Goal: Task Accomplishment & Management: Complete application form

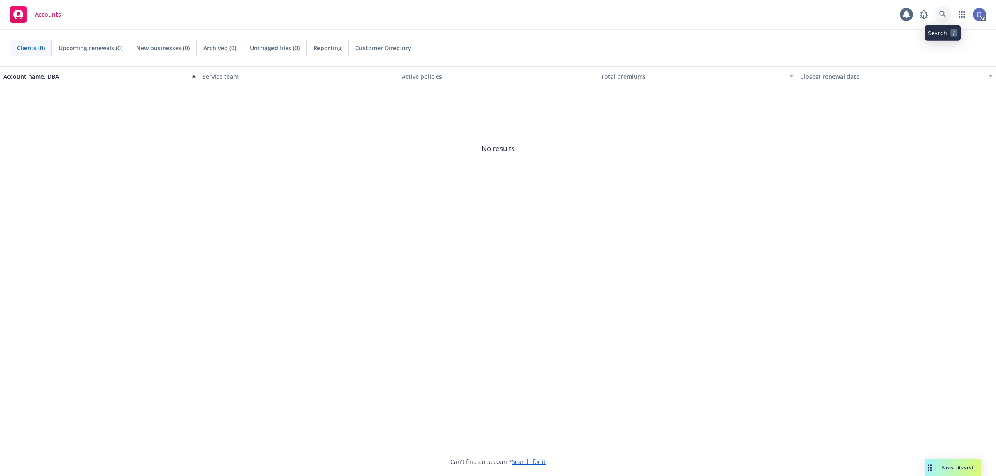
click at [940, 21] on link at bounding box center [942, 14] width 17 height 17
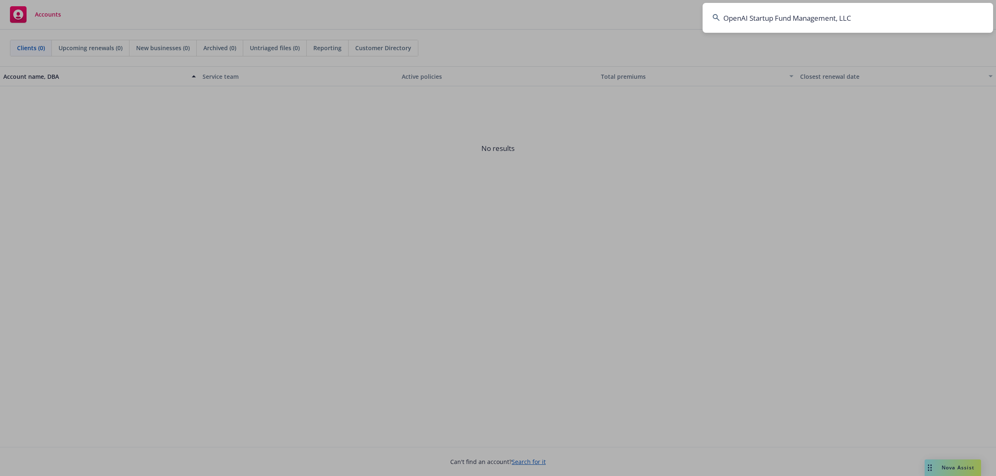
click at [901, 22] on input "OpenAI Startup Fund Management, LLC" at bounding box center [847, 18] width 290 height 30
click at [874, 19] on input "OpenAI Startup Fund Management, LLC" at bounding box center [847, 18] width 290 height 30
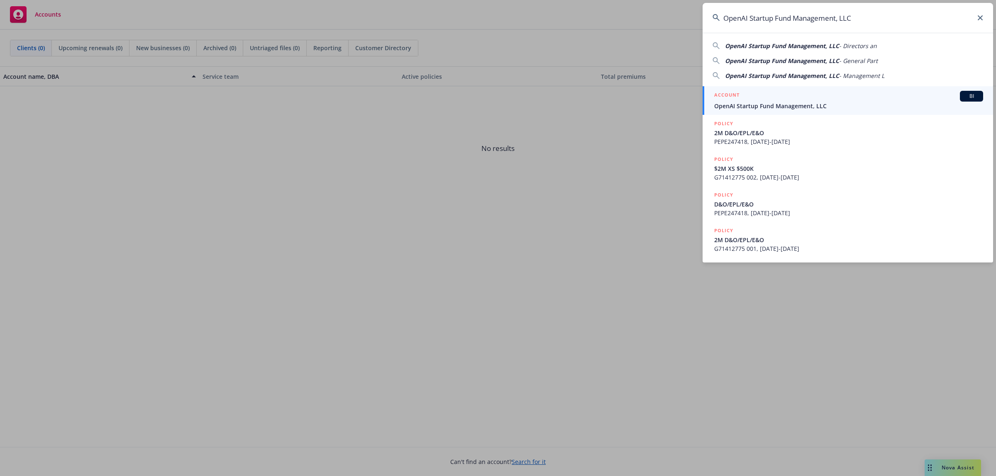
type input "OpenAI Startup Fund Management, LLC"
click at [815, 102] on span "OpenAI Startup Fund Management, LLC" at bounding box center [848, 106] width 269 height 9
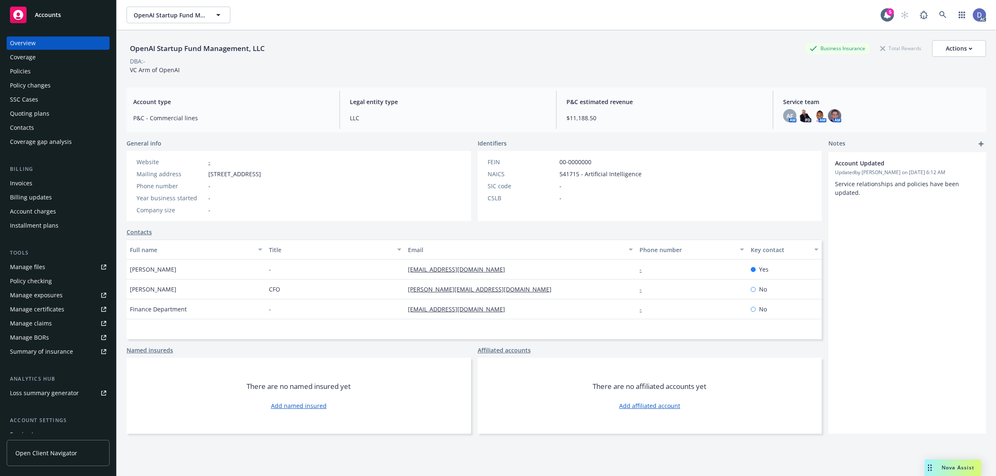
click at [60, 323] on link "Manage claims" at bounding box center [58, 323] width 103 height 13
click at [49, 265] on link "Manage files" at bounding box center [58, 267] width 103 height 13
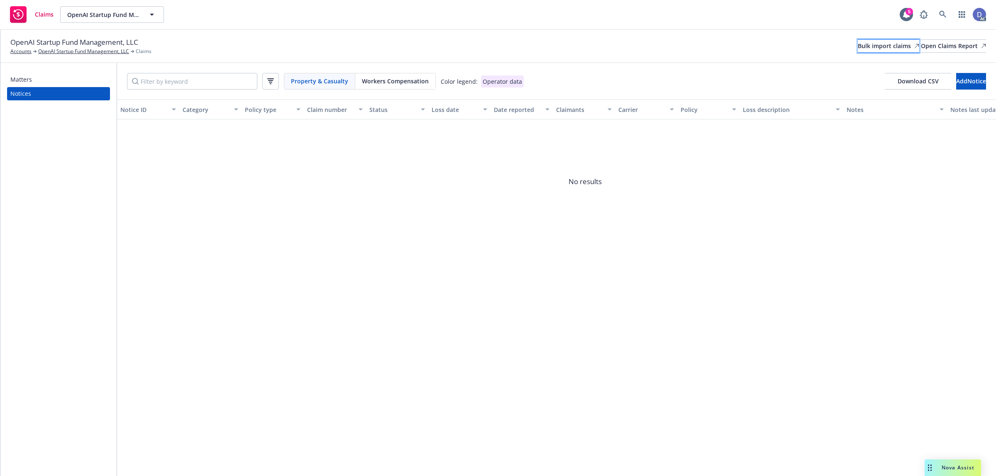
click at [857, 49] on div "Bulk import claims" at bounding box center [887, 46] width 61 height 12
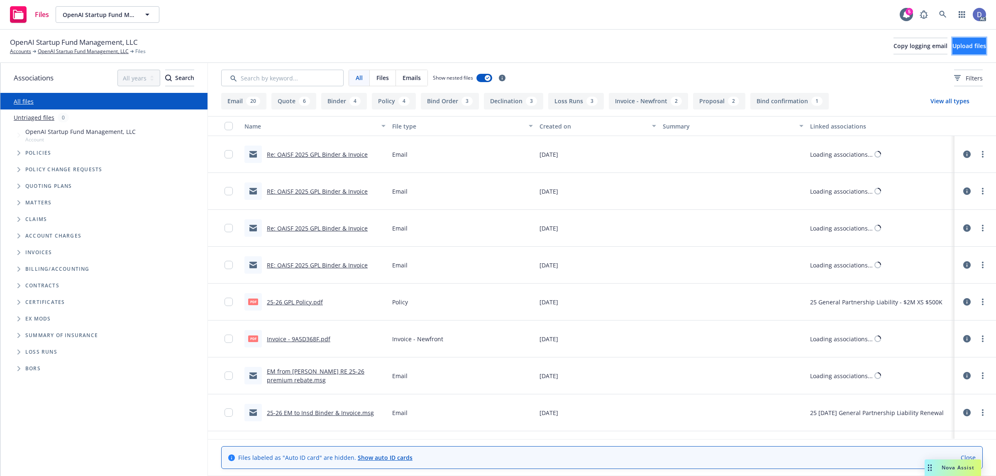
click at [952, 48] on button "Upload files" at bounding box center [969, 46] width 34 height 17
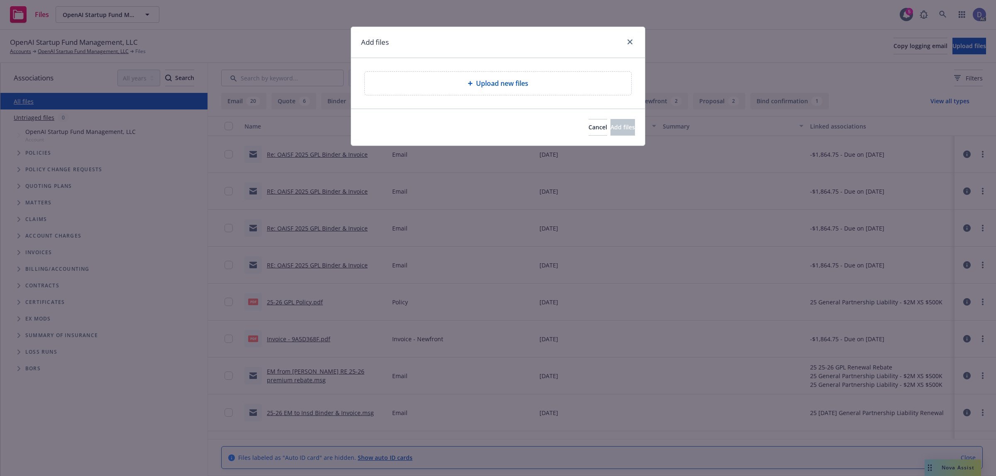
click at [430, 91] on div "Upload new files" at bounding box center [498, 83] width 266 height 23
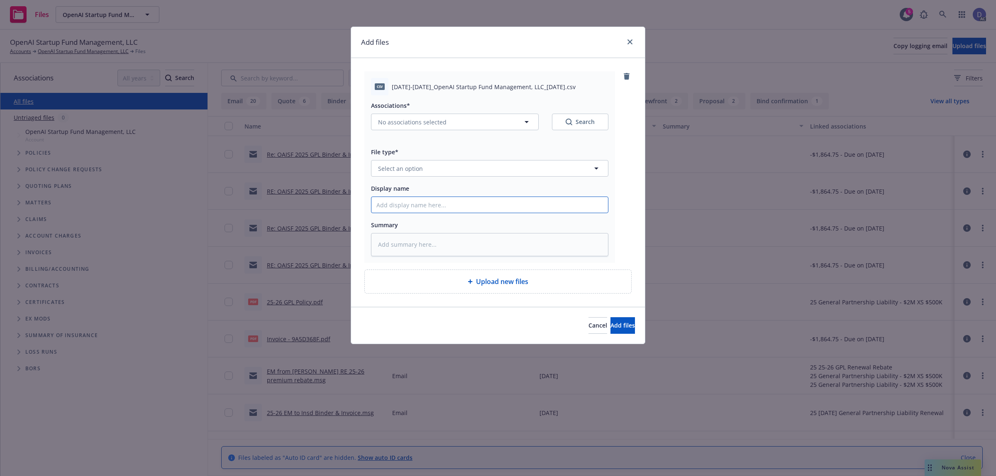
click at [424, 208] on input "Display name" at bounding box center [489, 205] width 236 height 16
paste input "2021-2024_OpenAI Startup Fund Management, LLC_2-15-2025"
type input "2021-2024_OpenAI Startup Fund Management, LLC_2-15-2025"
type textarea "x"
type input "2021-2024_OpenAI Startup Fund Management, LLC_2-15-2025"
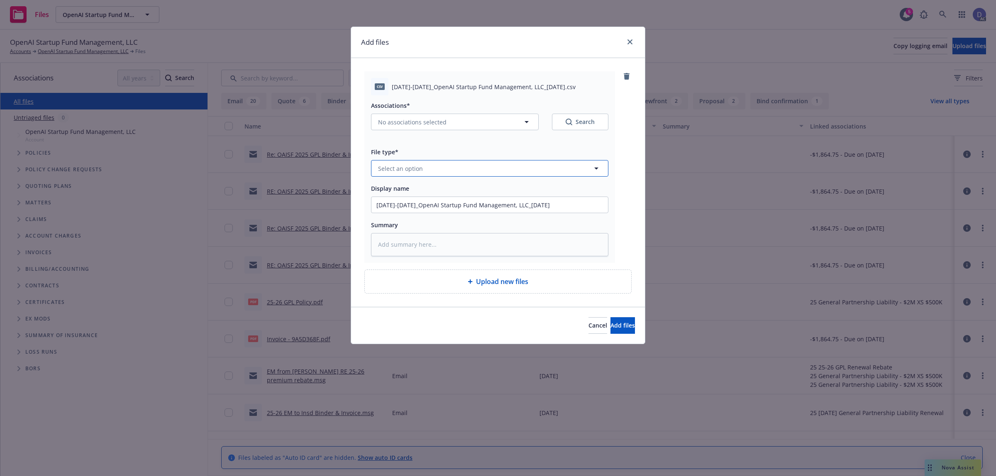
click at [482, 169] on button "Select an option" at bounding box center [489, 168] width 237 height 17
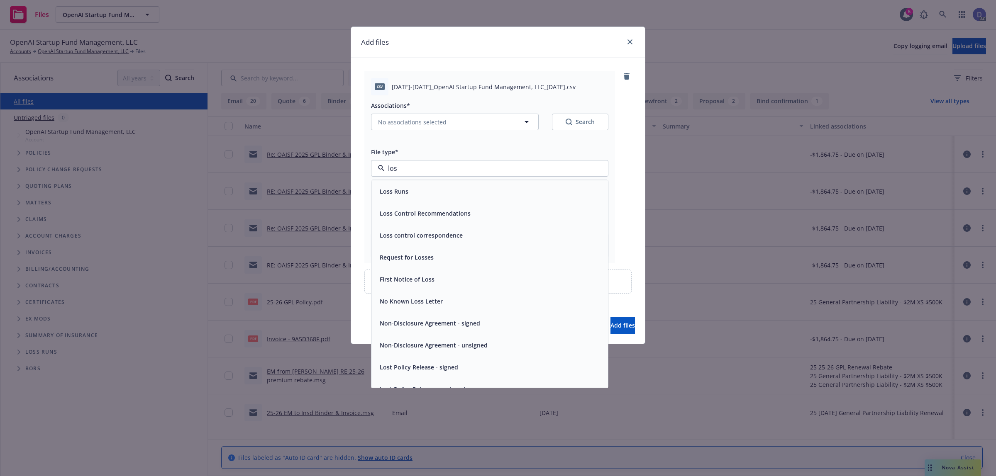
type input "loss"
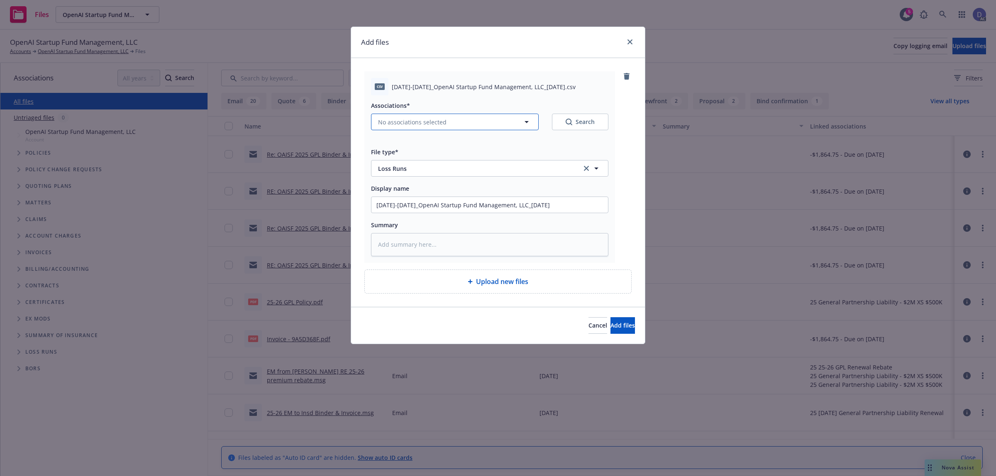
click at [471, 125] on button "No associations selected" at bounding box center [455, 122] width 168 height 17
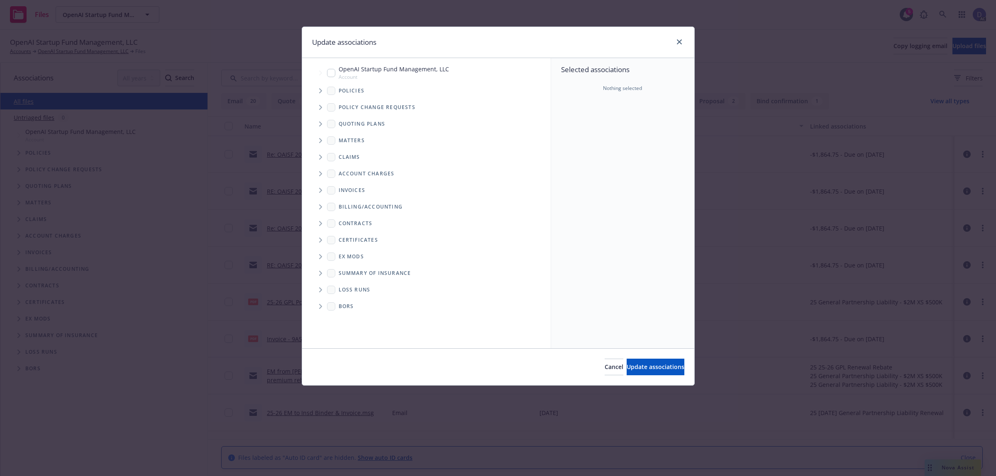
click at [321, 92] on icon "Tree Example" at bounding box center [320, 90] width 3 height 5
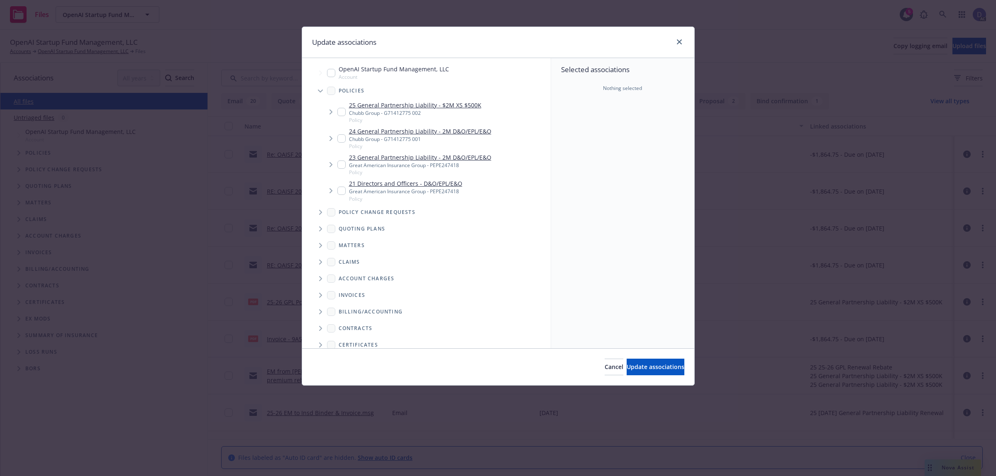
click at [626, 135] on div "Selected associations Nothing selected" at bounding box center [622, 203] width 143 height 290
type textarea "x"
click at [342, 167] on input "Tree Example" at bounding box center [341, 165] width 8 height 8
checkbox input "true"
click at [633, 358] on div "Cancel Update associations" at bounding box center [498, 366] width 392 height 37
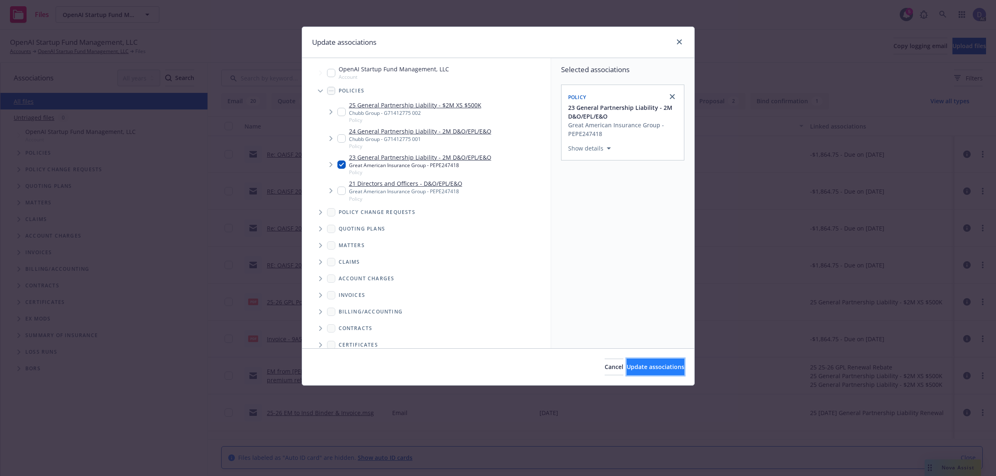
click at [633, 364] on span "Update associations" at bounding box center [655, 367] width 58 height 8
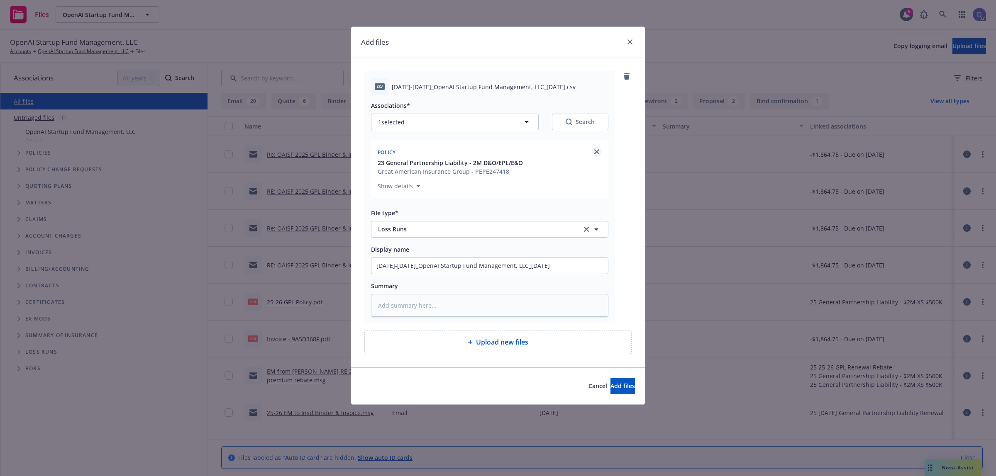
click at [592, 154] on link "close" at bounding box center [597, 152] width 10 height 10
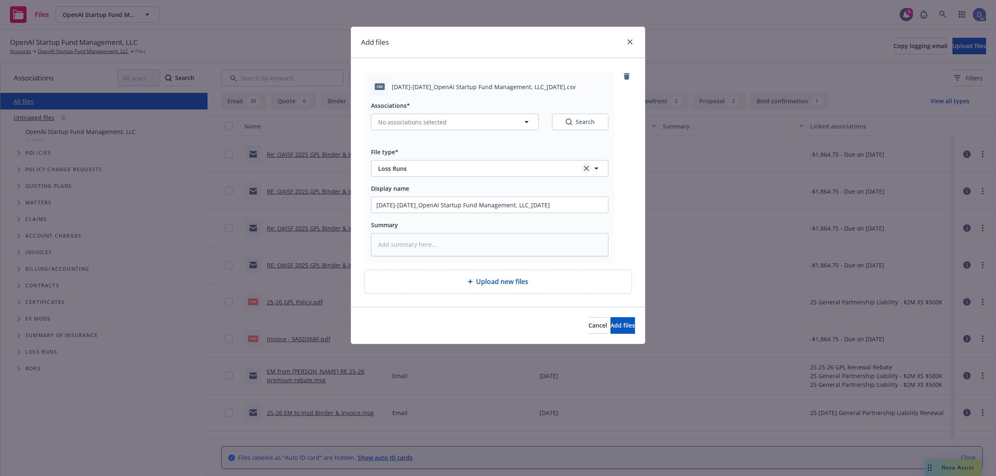
click at [583, 168] on link "clear selection" at bounding box center [586, 168] width 10 height 10
type textarea "x"
click at [583, 168] on button "Select an option" at bounding box center [489, 168] width 237 height 17
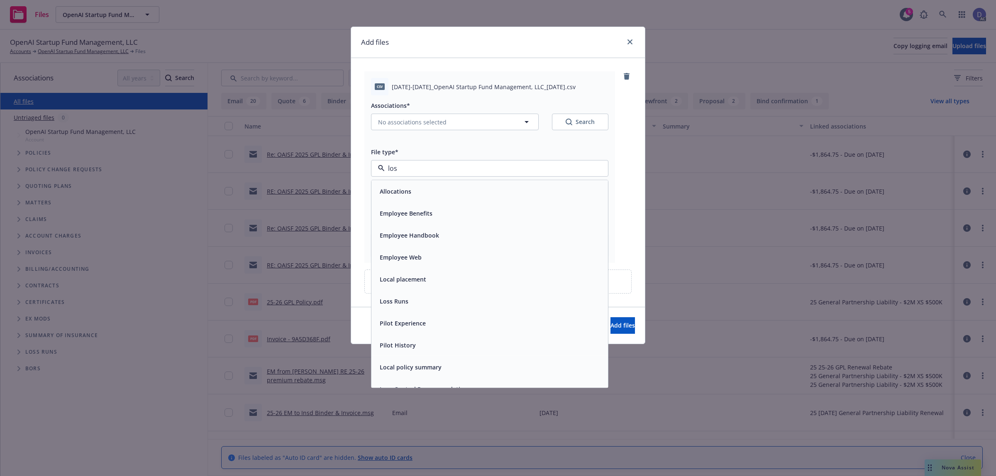
type input "loss"
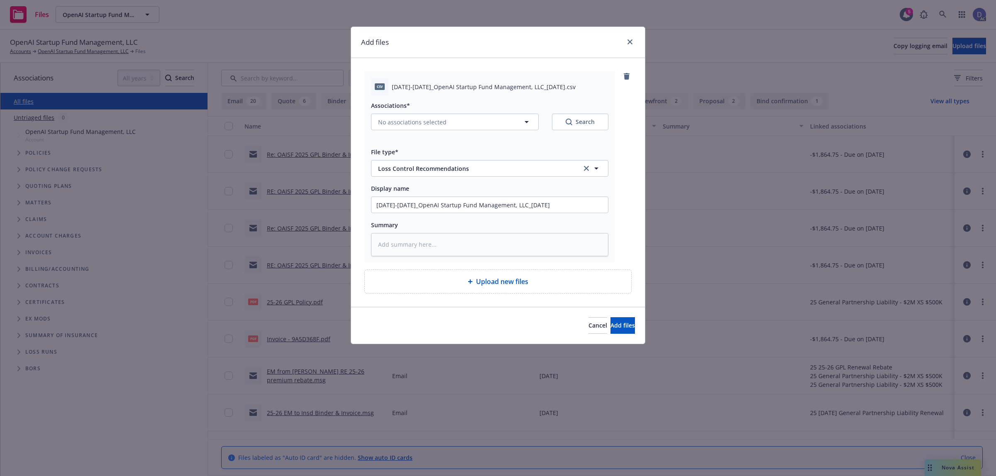
click at [583, 168] on link "clear selection" at bounding box center [586, 168] width 10 height 10
type textarea "x"
click at [583, 168] on button "Select an option" at bounding box center [489, 168] width 237 height 17
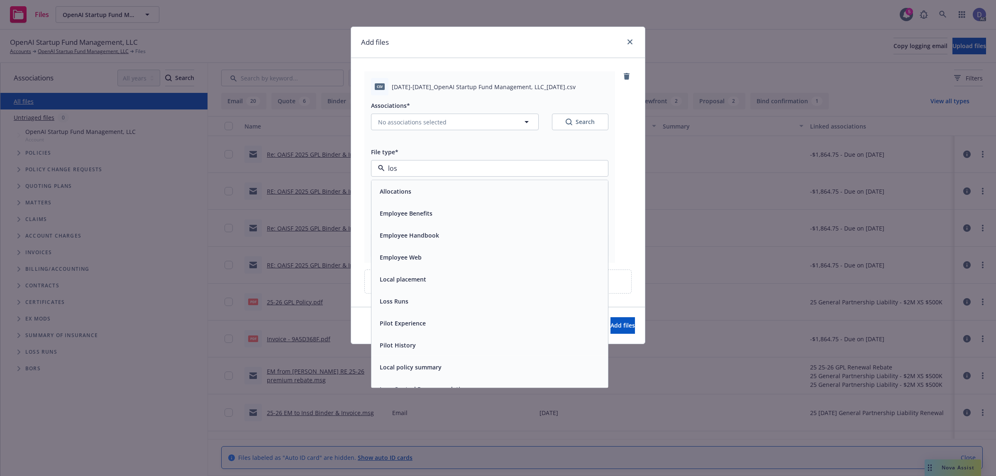
type input "loss"
click at [453, 196] on div "Loss Runs" at bounding box center [489, 191] width 226 height 12
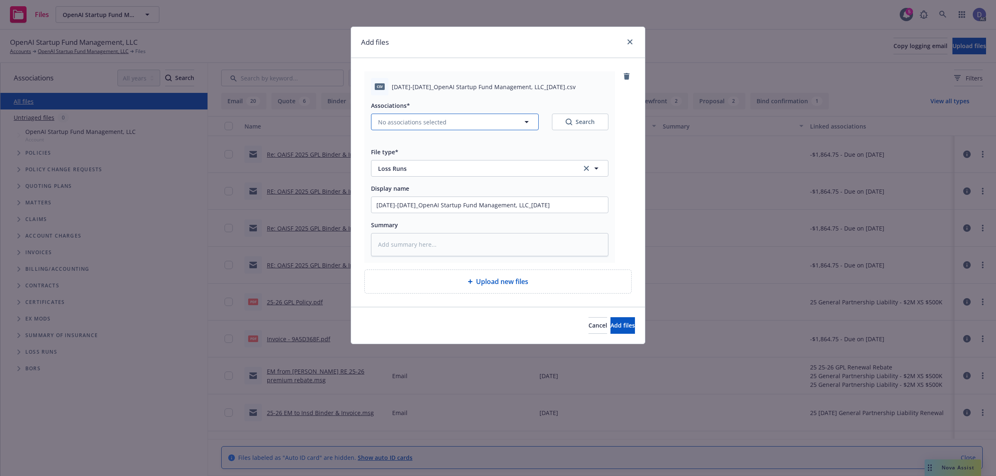
click at [471, 128] on button "No associations selected" at bounding box center [455, 122] width 168 height 17
type textarea "x"
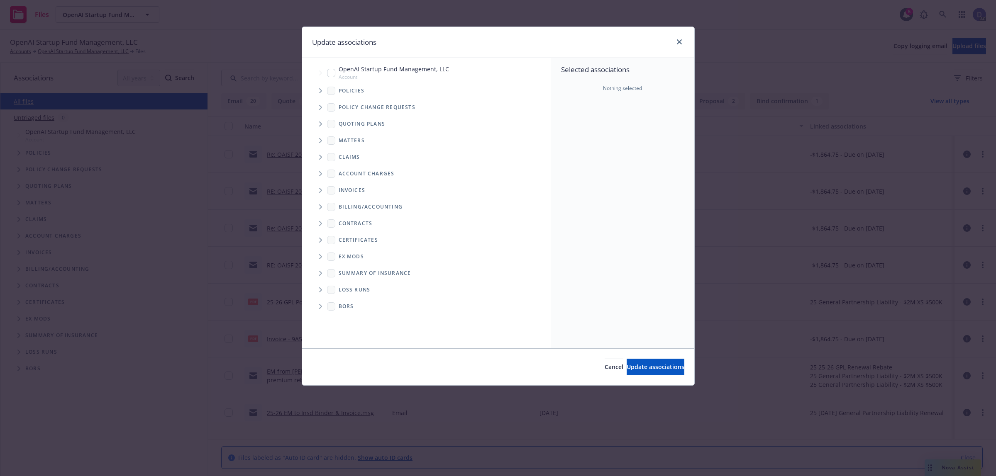
click at [321, 90] on icon "Tree Example" at bounding box center [320, 90] width 3 height 5
click at [583, 131] on div "Selected associations Nothing selected" at bounding box center [622, 203] width 143 height 290
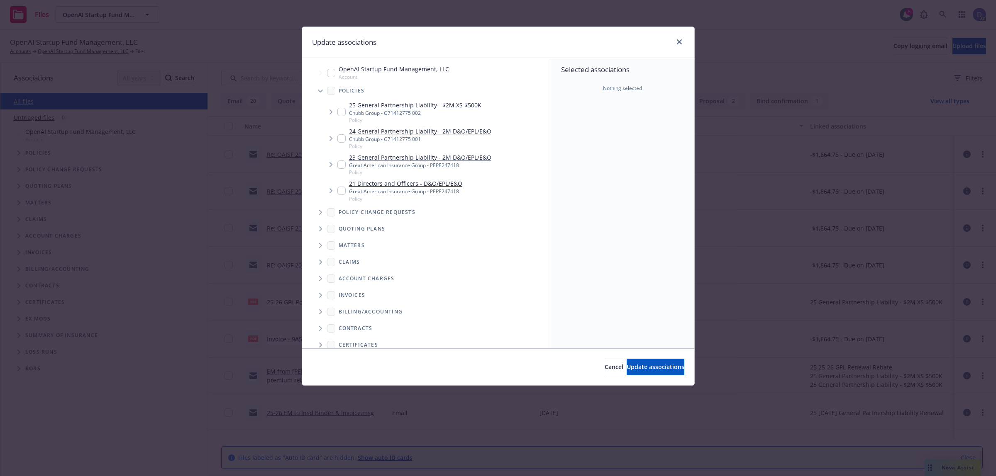
click at [343, 160] on div "23 General Partnership Liability - 2M D&O/EPL/E&O Great American Insurance Grou…" at bounding box center [414, 164] width 154 height 23
checkbox input "true"
click at [624, 358] on div "Cancel Update associations" at bounding box center [498, 366] width 392 height 37
click at [626, 361] on button "Update associations" at bounding box center [655, 367] width 58 height 17
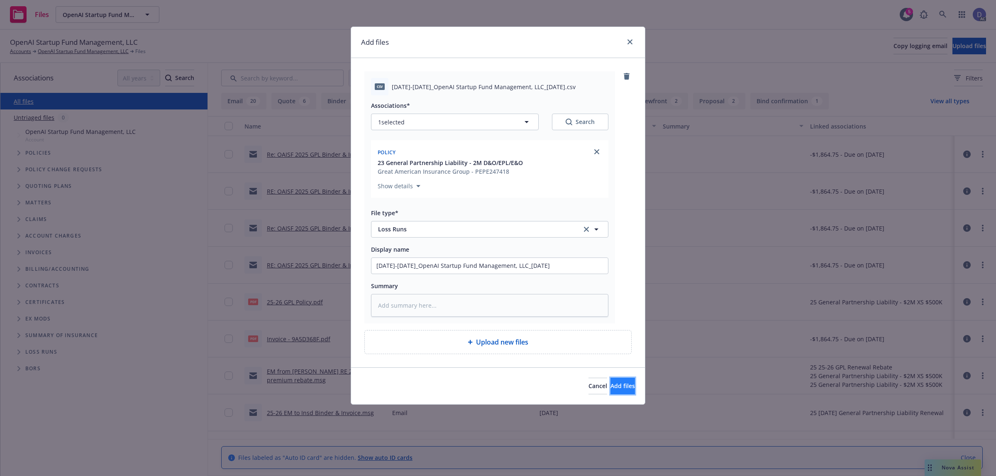
click at [617, 384] on span "Add files" at bounding box center [622, 386] width 24 height 8
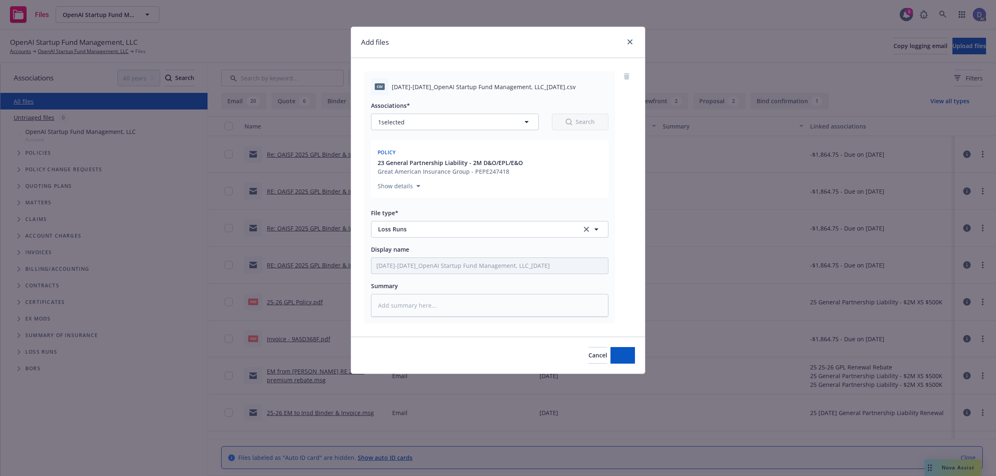
type textarea "x"
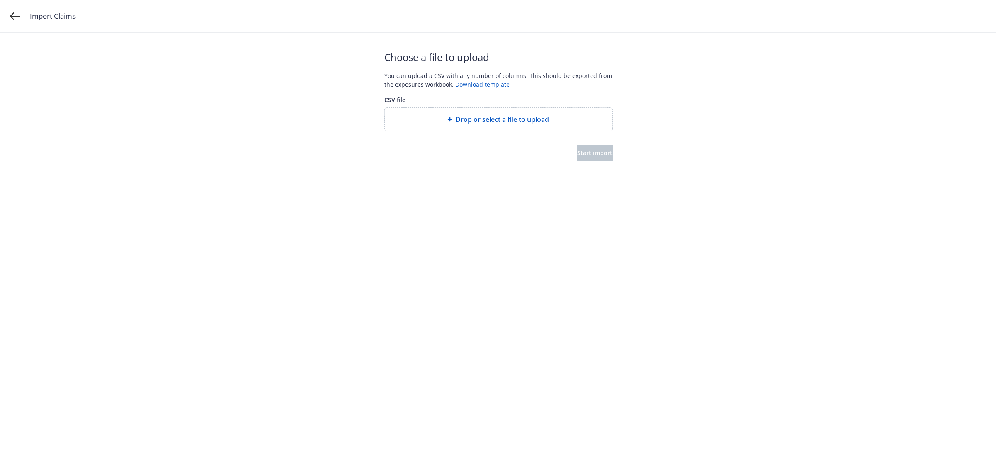
click at [489, 111] on div "Drop or select a file to upload" at bounding box center [498, 119] width 227 height 23
click at [595, 159] on button "Start import" at bounding box center [594, 153] width 35 height 17
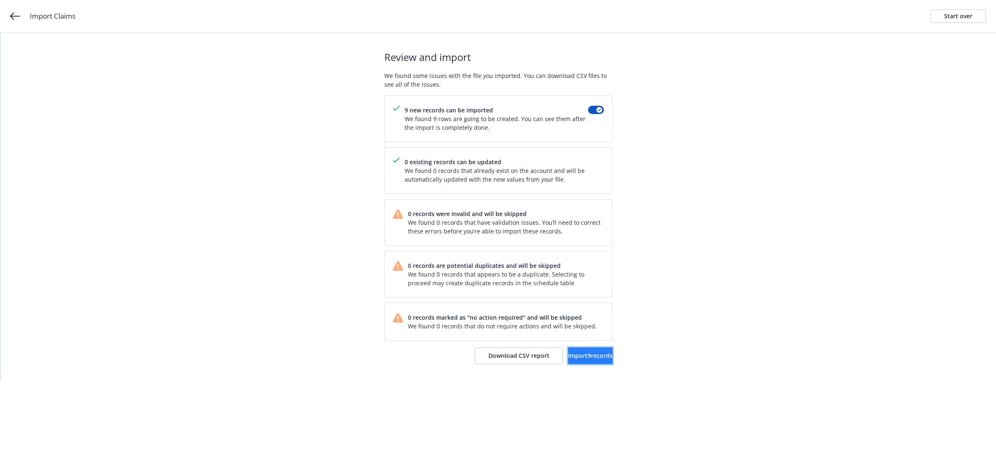
click at [568, 356] on span "Import 9 records" at bounding box center [590, 356] width 44 height 8
click at [556, 363] on link "View accounts" at bounding box center [578, 356] width 68 height 17
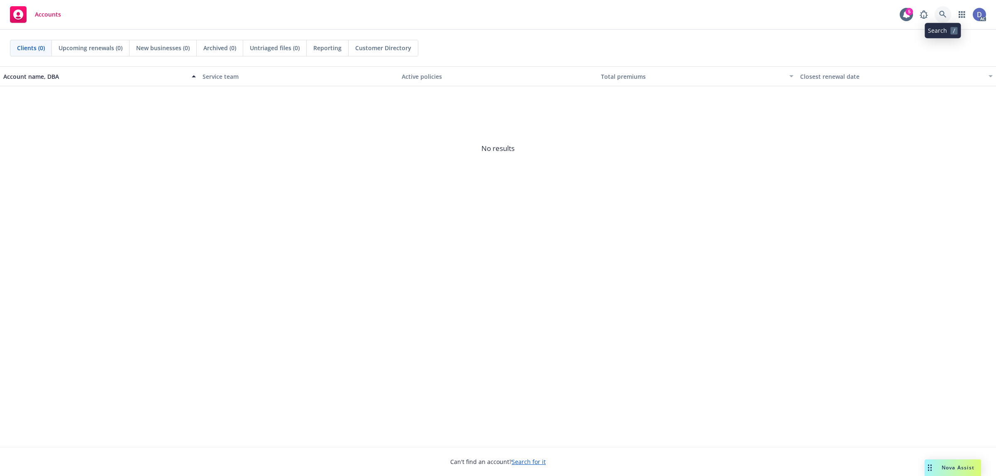
click at [945, 19] on link at bounding box center [942, 14] width 17 height 17
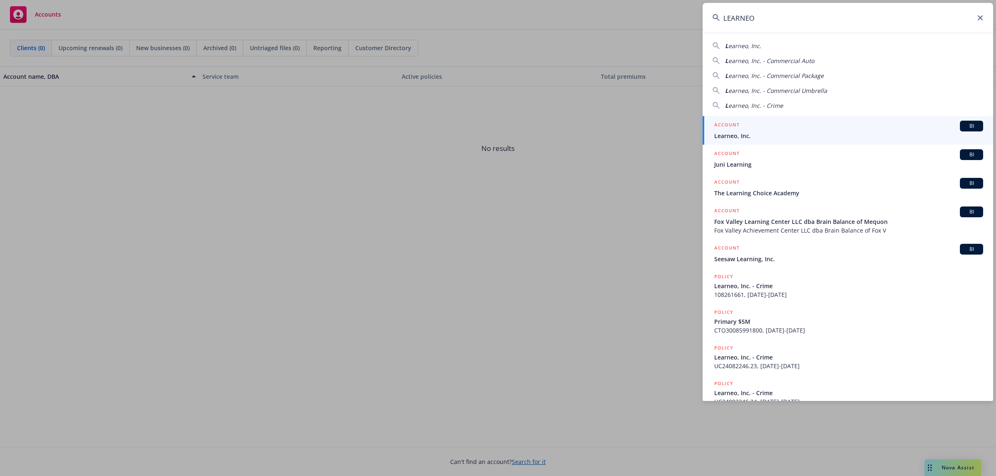
type input "LEARNEO"
click at [744, 131] on span "Learneo, Inc." at bounding box center [848, 135] width 269 height 9
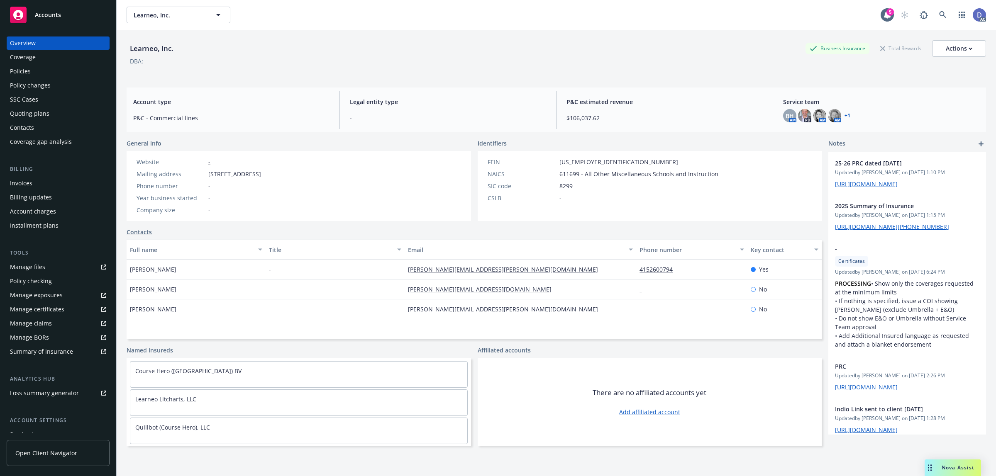
click at [28, 322] on div "Manage claims" at bounding box center [31, 323] width 42 height 13
click at [34, 265] on div "Manage files" at bounding box center [27, 267] width 35 height 13
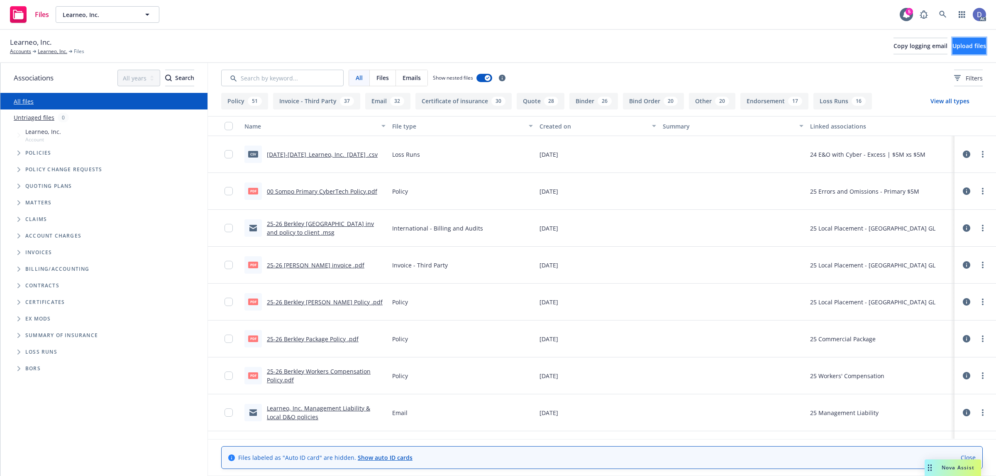
click at [955, 42] on span "Upload files" at bounding box center [969, 46] width 34 height 8
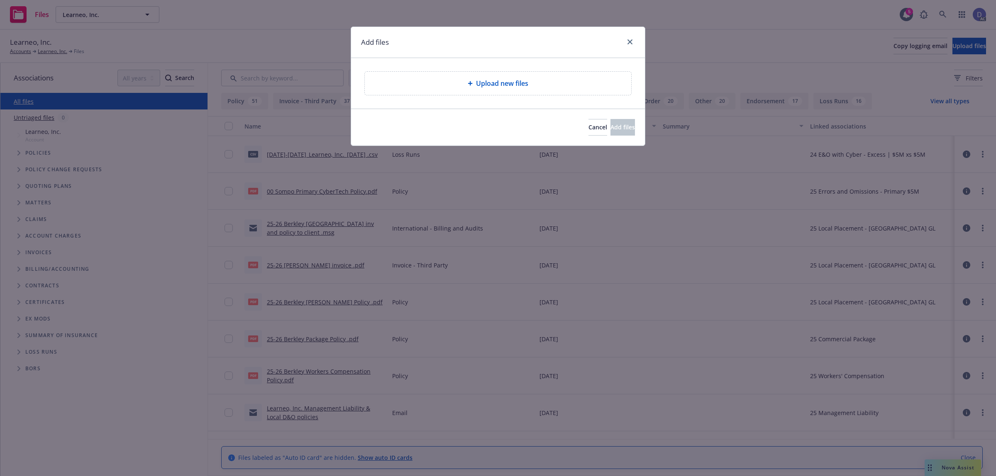
click at [445, 83] on div "Upload new files" at bounding box center [497, 83] width 253 height 10
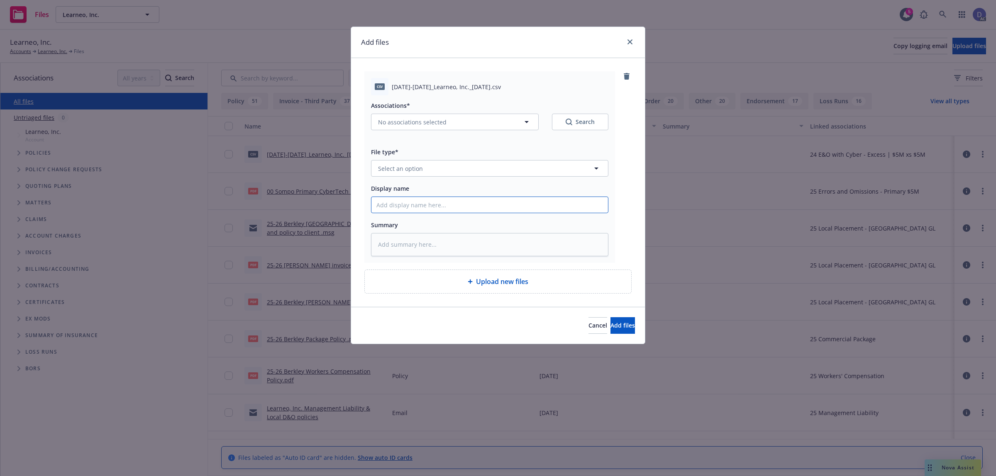
click at [550, 206] on input "Display name" at bounding box center [489, 205] width 236 height 16
paste input "2022-2025_Learneo, Inc._1-31-2025"
type input "2022-2025_Learneo, Inc._1-31-2025"
type textarea "x"
type input "2022-2025_Learneo, Inc._1-31-2025"
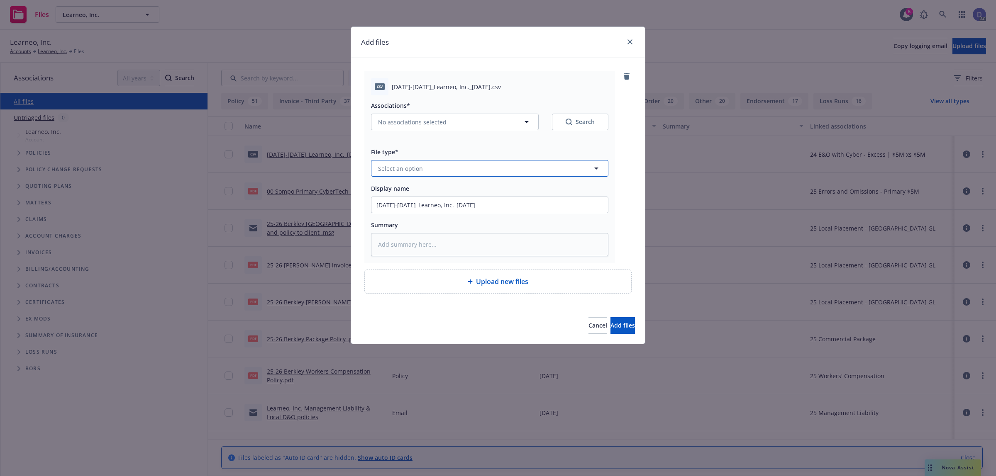
click at [561, 166] on button "Select an option" at bounding box center [489, 168] width 237 height 17
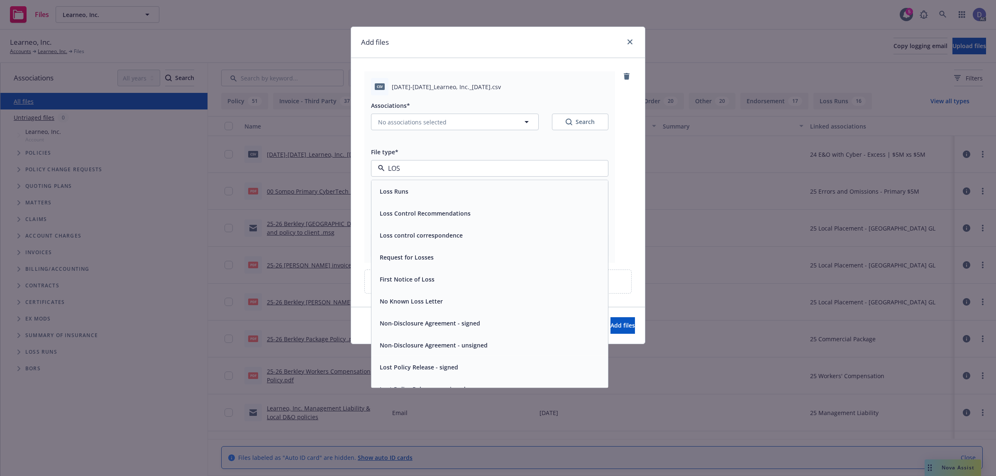
type input "LOSS"
click at [534, 183] on div "Loss Runs" at bounding box center [489, 191] width 236 height 22
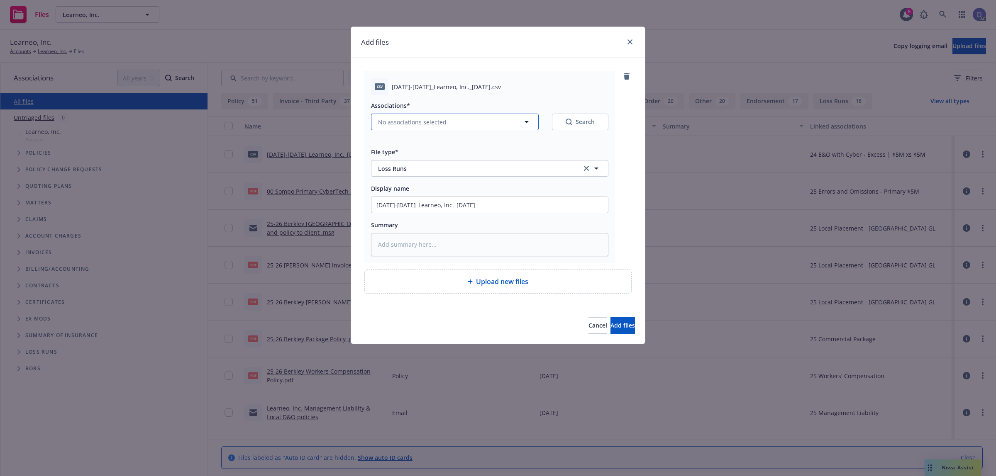
click at [537, 129] on button "No associations selected" at bounding box center [455, 122] width 168 height 17
type textarea "x"
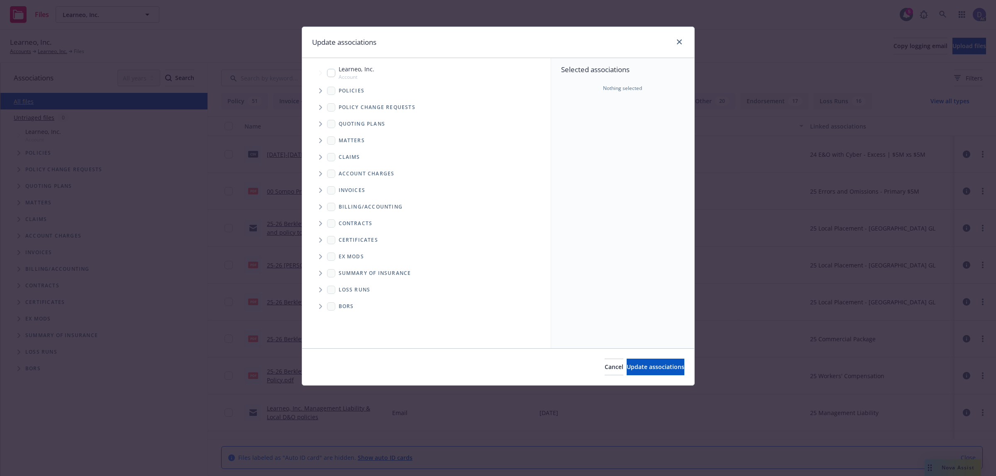
click at [321, 93] on span "Tree Example" at bounding box center [320, 90] width 13 height 13
click at [610, 103] on div "Selected associations Nothing selected" at bounding box center [622, 203] width 143 height 290
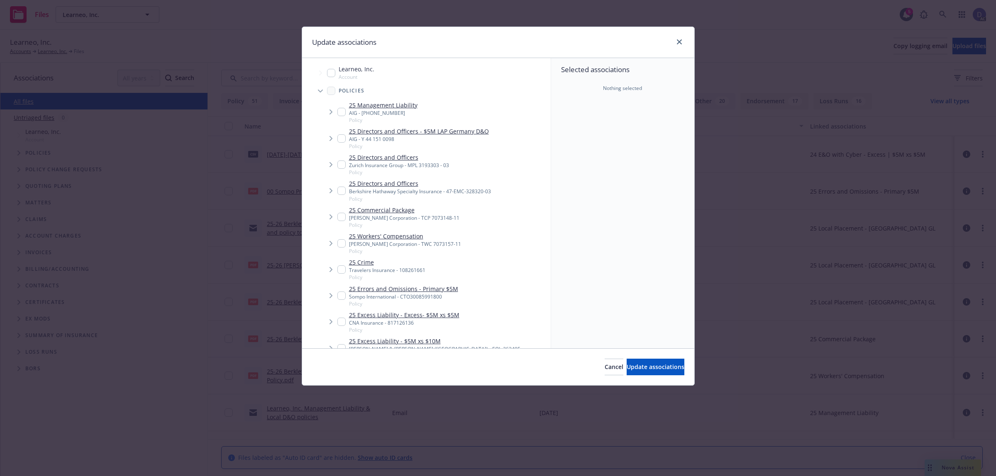
scroll to position [355, 0]
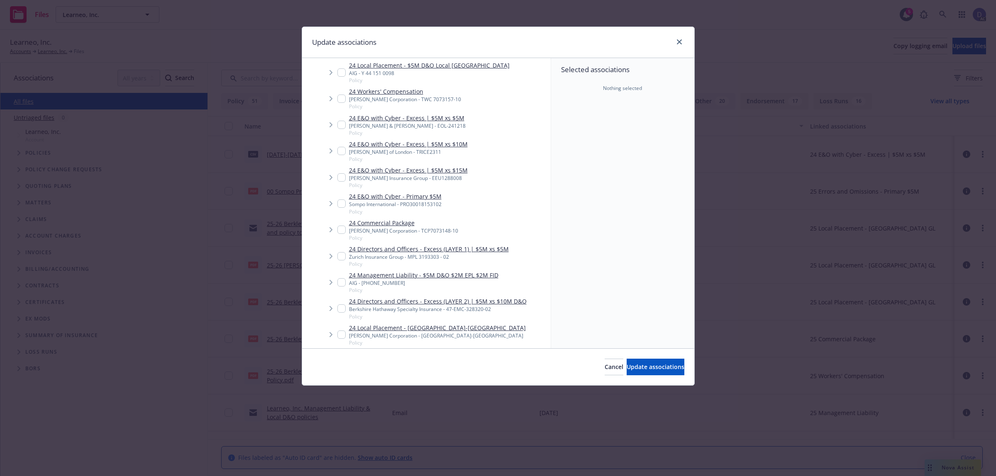
click at [346, 201] on div "24 E&O with Cyber - Primary $5M Sompo International - PRO30018153102 Policy" at bounding box center [389, 203] width 104 height 23
checkbox input "true"
click at [633, 374] on button "Update associations" at bounding box center [655, 367] width 58 height 17
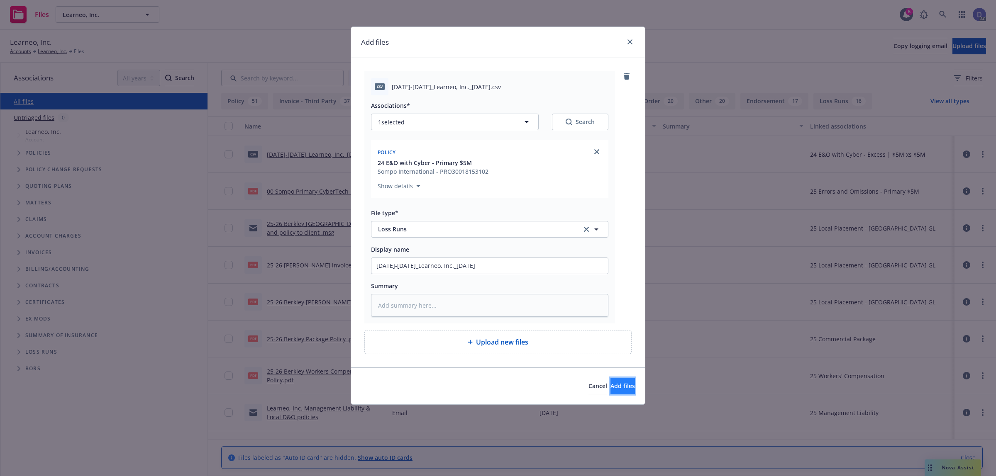
click at [612, 382] on button "Add files" at bounding box center [622, 386] width 24 height 17
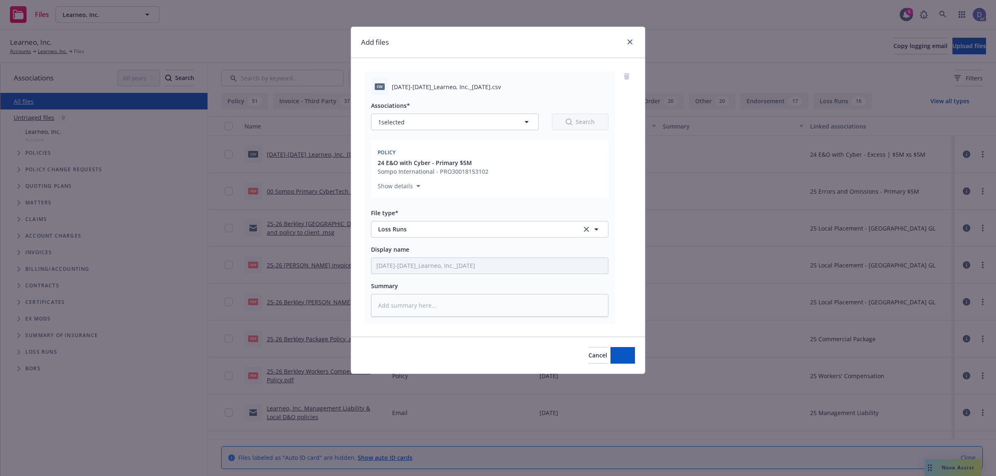
type textarea "x"
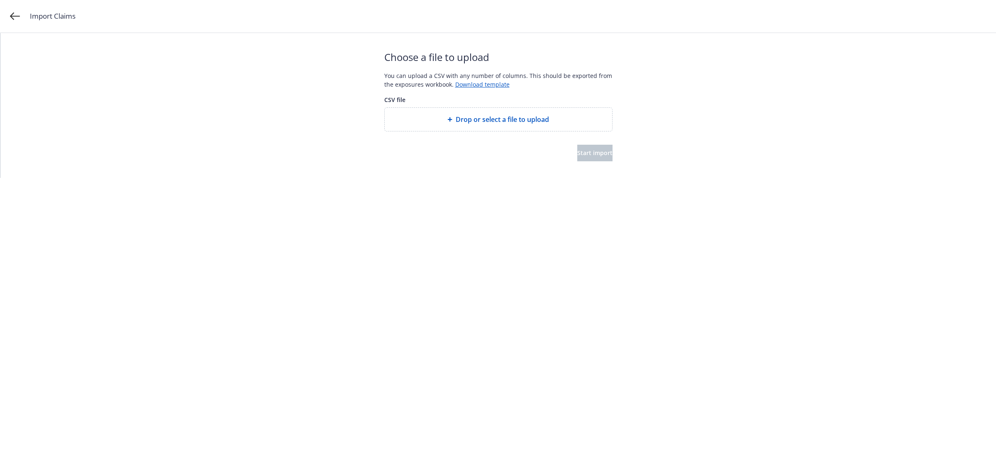
click at [477, 129] on div "Drop or select a file to upload" at bounding box center [498, 119] width 227 height 23
click at [602, 150] on button "Start import" at bounding box center [594, 153] width 35 height 17
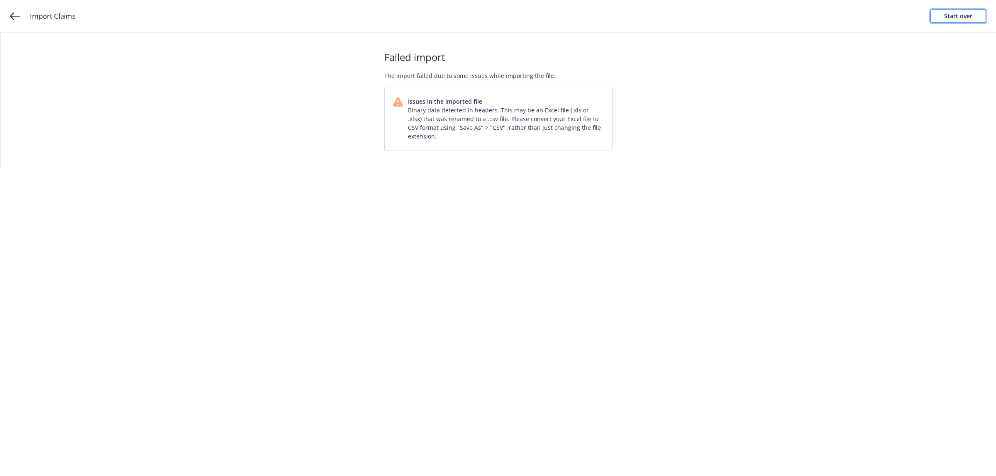
click at [967, 12] on div "Start over" at bounding box center [958, 16] width 28 height 12
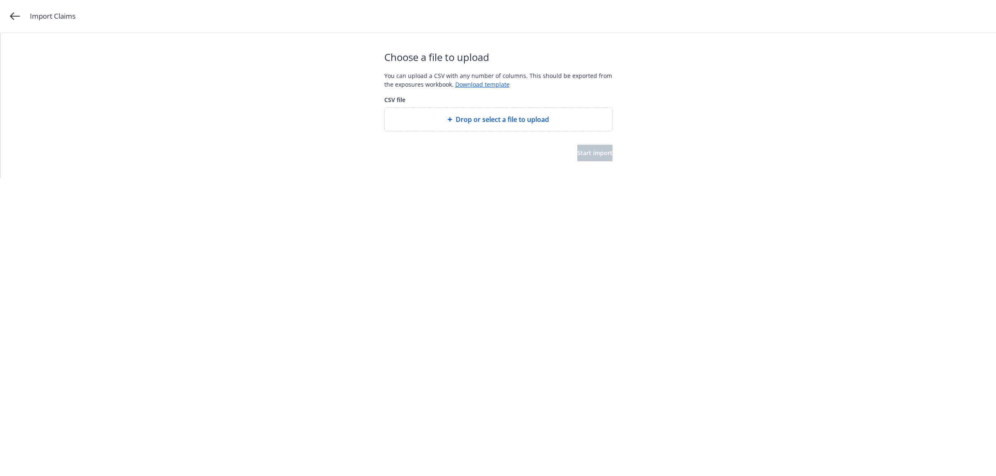
click at [512, 122] on span "Drop or select a file to upload" at bounding box center [501, 119] width 93 height 10
click at [586, 154] on span "Start import" at bounding box center [594, 153] width 35 height 8
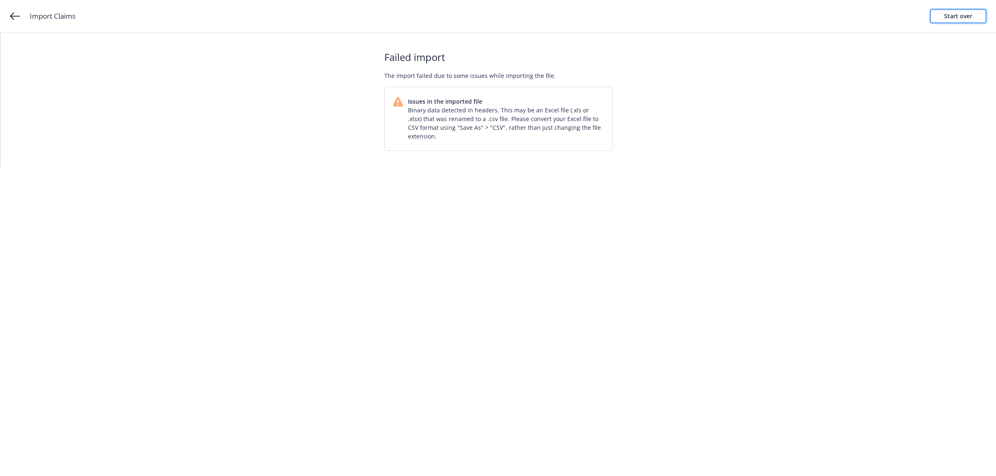
click at [969, 11] on div "Start over" at bounding box center [958, 16] width 28 height 12
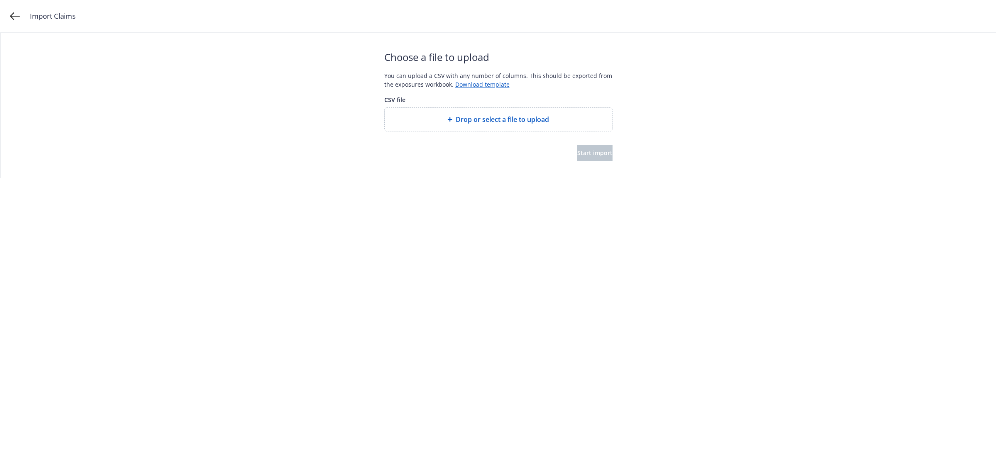
click at [497, 126] on div "Drop or select a file to upload" at bounding box center [498, 119] width 227 height 23
click at [603, 153] on button "Start import" at bounding box center [594, 153] width 35 height 17
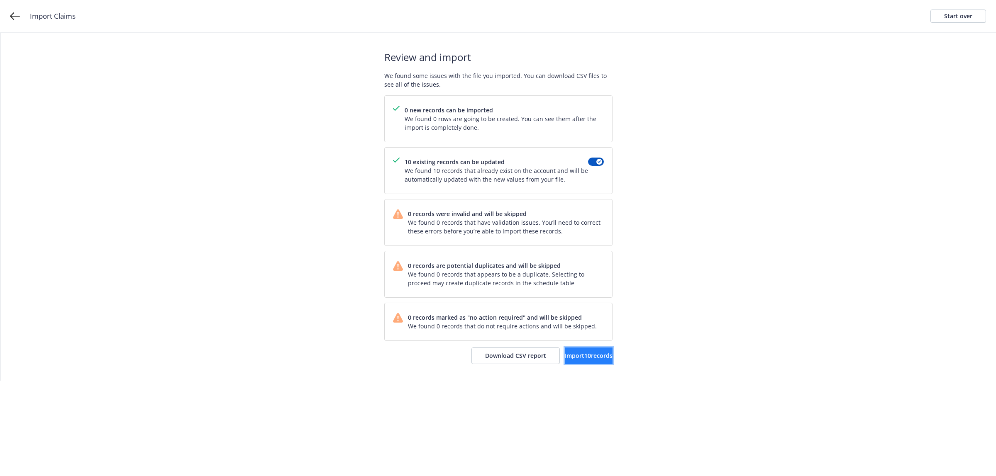
click at [565, 352] on button "Import 10 records" at bounding box center [589, 356] width 48 height 17
click at [559, 353] on span "View accounts" at bounding box center [578, 356] width 41 height 8
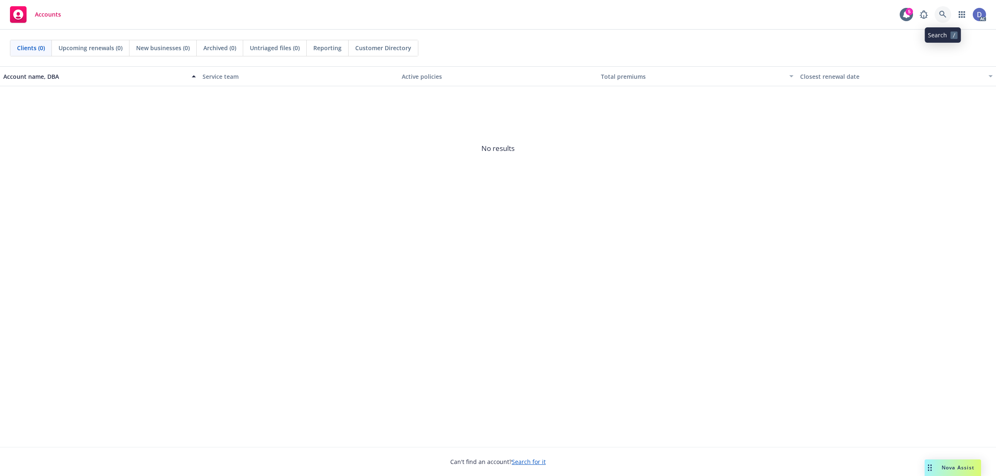
click at [943, 15] on icon at bounding box center [942, 14] width 7 height 7
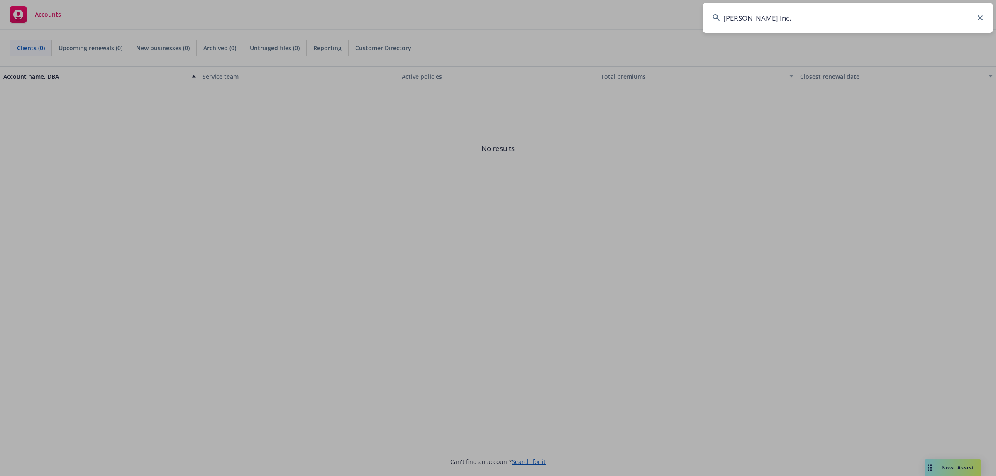
click at [943, 15] on input "[PERSON_NAME] Inc." at bounding box center [847, 18] width 290 height 30
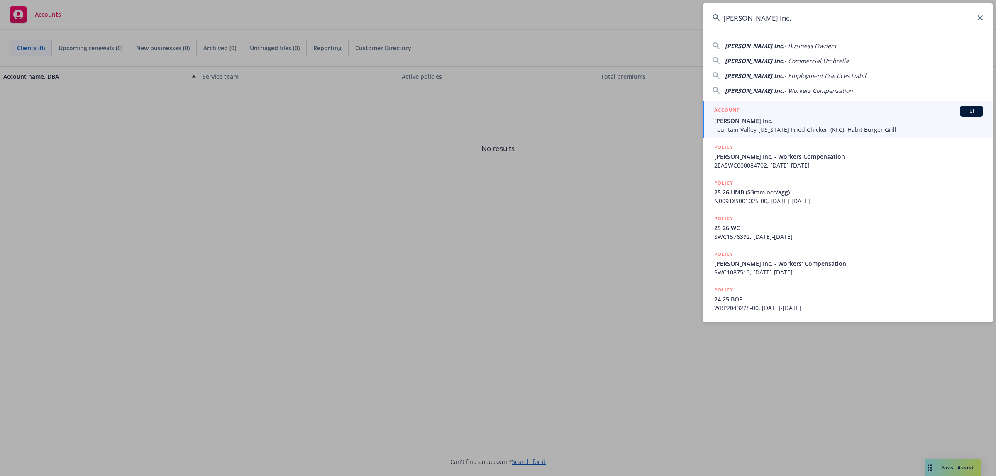
type input "[PERSON_NAME] Inc."
click at [813, 125] on span "Fountain Valley [US_STATE] Fried Chicken (KFC); Habit Burger Grill" at bounding box center [848, 129] width 269 height 9
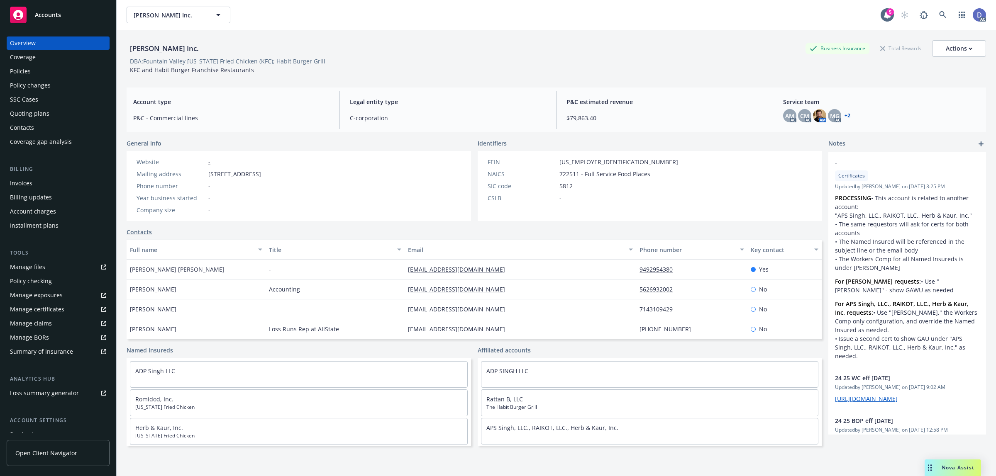
click at [36, 322] on div "Manage claims" at bounding box center [31, 323] width 42 height 13
click at [30, 263] on div "Manage files" at bounding box center [27, 267] width 35 height 13
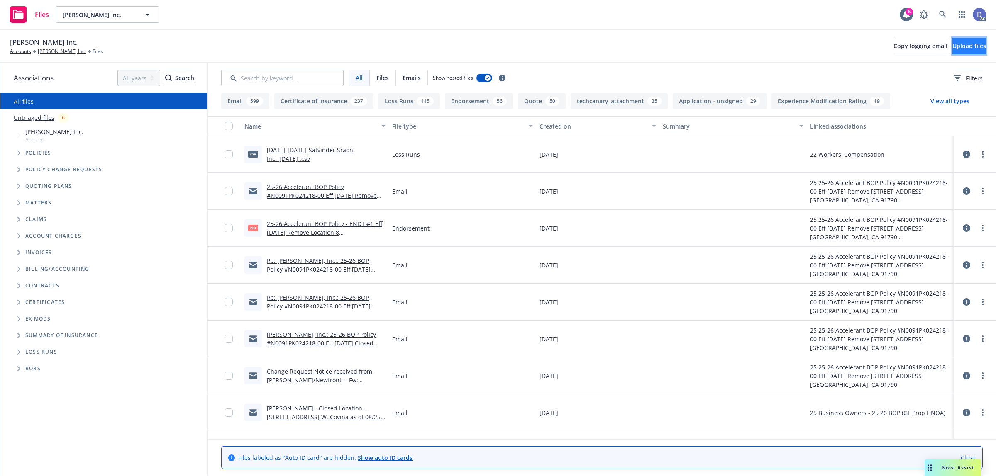
click at [959, 48] on span "Upload files" at bounding box center [969, 46] width 34 height 8
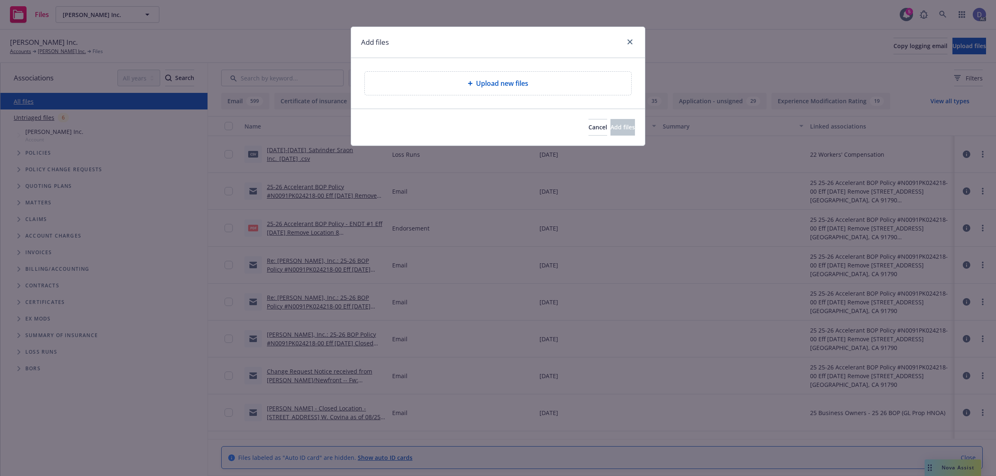
click at [499, 83] on span "Upload new files" at bounding box center [502, 83] width 52 height 10
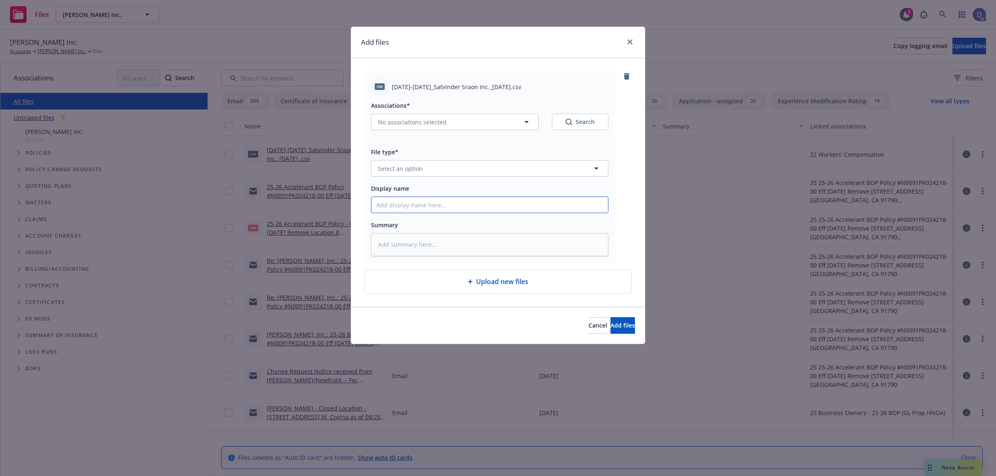
click at [582, 208] on input "Display name" at bounding box center [489, 205] width 236 height 16
paste input "2017-2024_Satvinder Sraon Inc._1-31-2025"
type input "2017-2024_Satvinder Sraon Inc._1-31-2025"
type textarea "x"
type input "2017-2024_Satvinder Sraon Inc._1-31-2025"
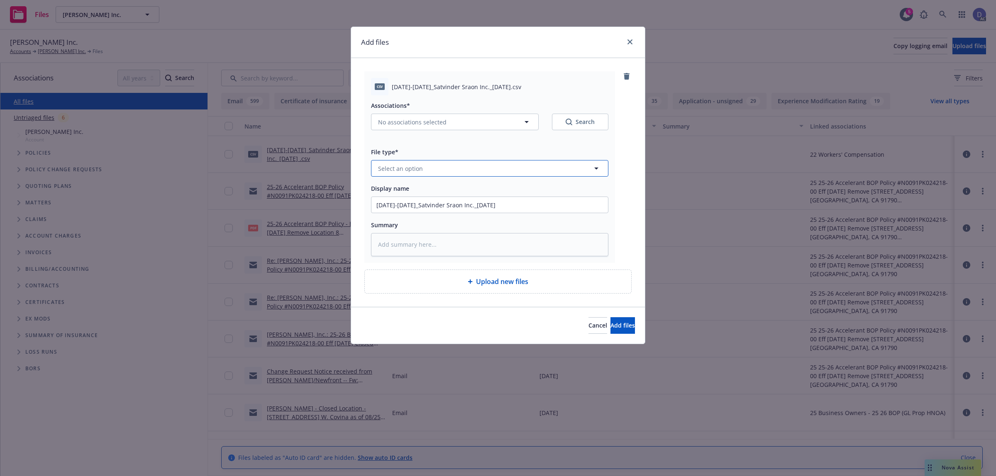
click at [580, 169] on button "Select an option" at bounding box center [489, 168] width 237 height 17
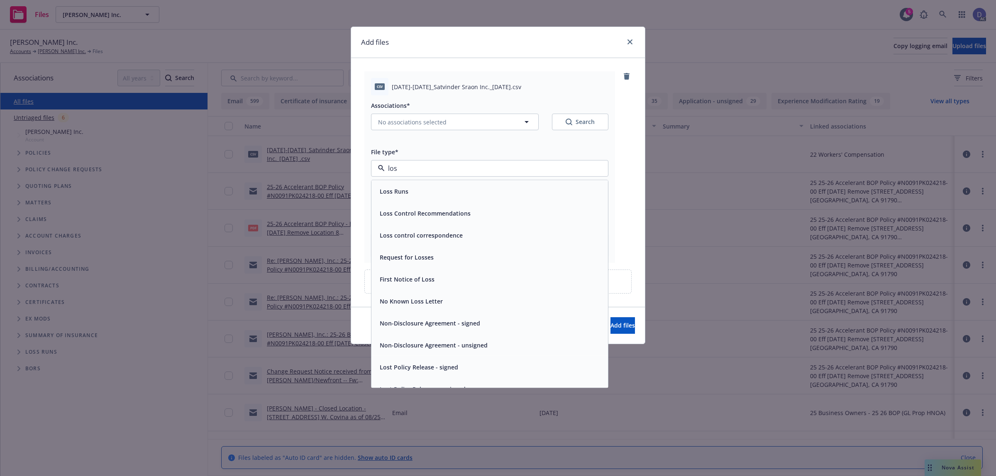
type input "loss"
click at [557, 182] on div "Loss Runs" at bounding box center [489, 191] width 236 height 22
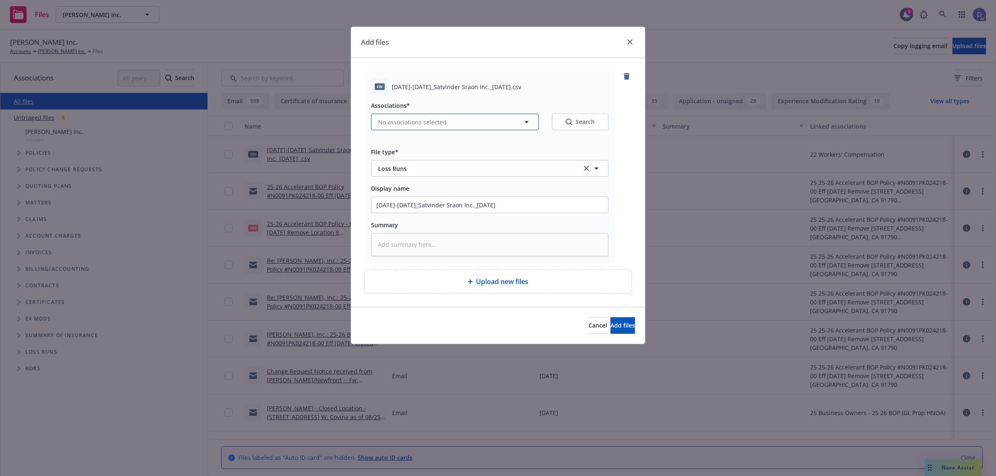
click at [460, 125] on button "No associations selected" at bounding box center [455, 122] width 168 height 17
type textarea "x"
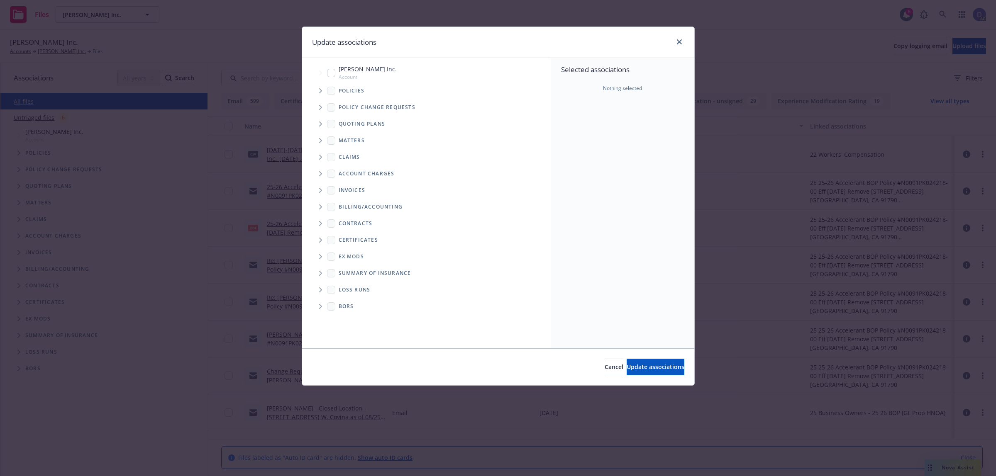
click at [316, 88] on span "Tree Example" at bounding box center [320, 90] width 13 height 13
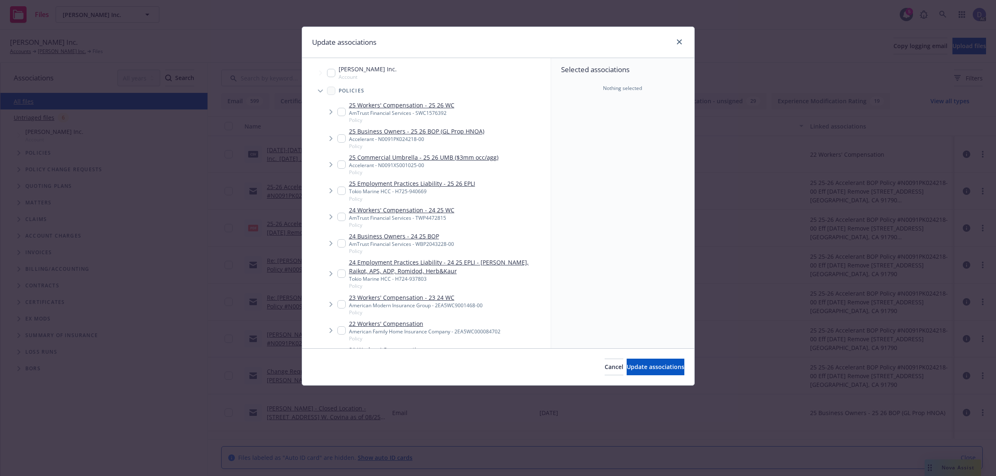
click at [486, 95] on div "Policies" at bounding box center [430, 91] width 240 height 17
click at [341, 302] on input "Tree Example" at bounding box center [341, 304] width 8 height 8
checkbox input "true"
click at [658, 363] on span "Update associations" at bounding box center [655, 367] width 58 height 8
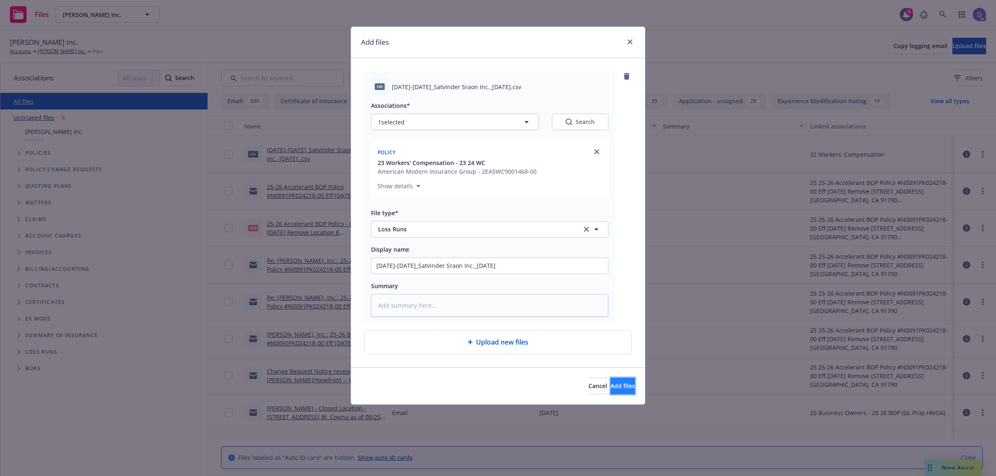
click at [610, 382] on span "Add files" at bounding box center [622, 386] width 24 height 8
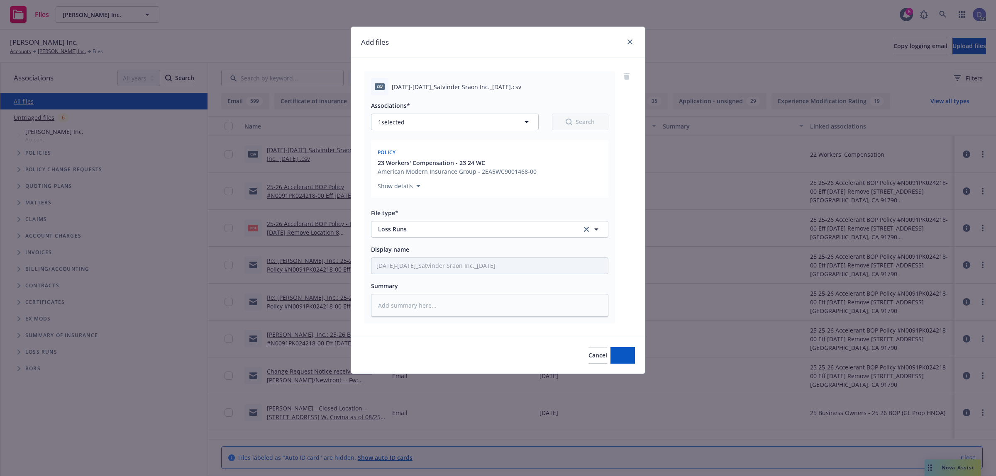
type textarea "x"
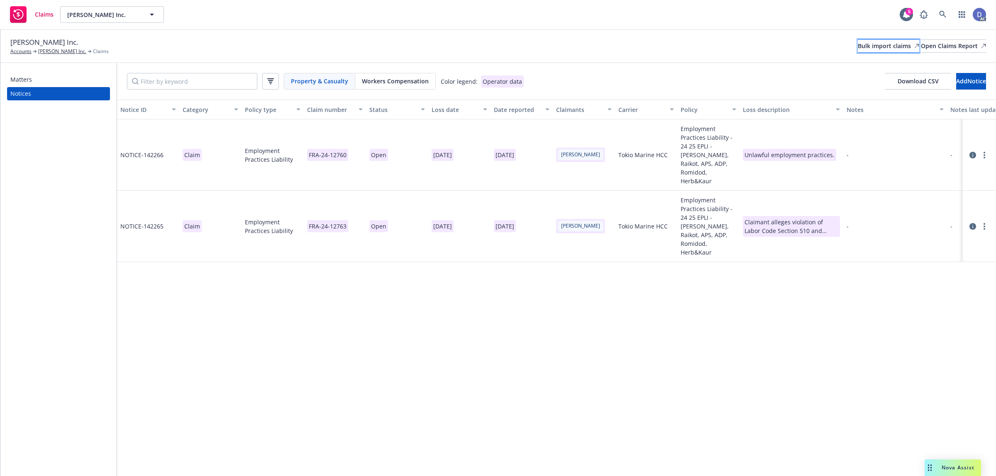
click at [857, 46] on div "Bulk import claims" at bounding box center [887, 46] width 61 height 12
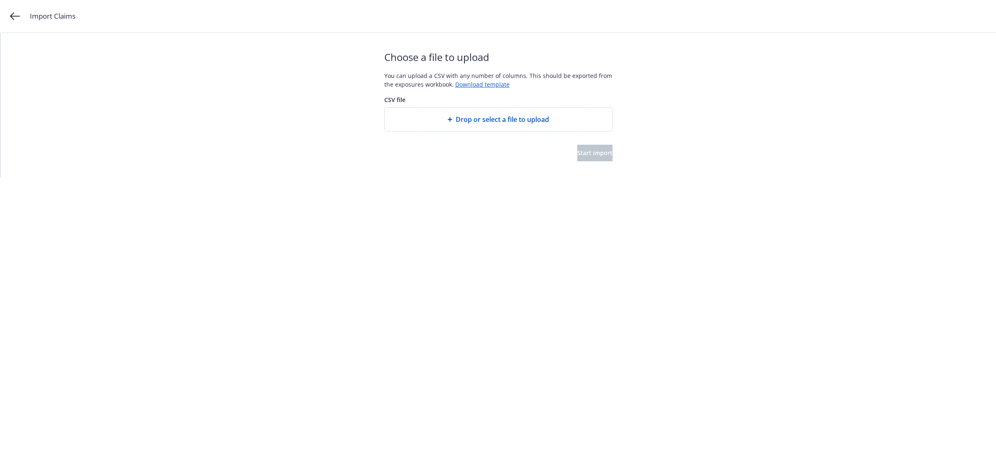
click at [463, 109] on div "Drop or select a file to upload" at bounding box center [498, 119] width 227 height 23
click at [577, 151] on span "Start import" at bounding box center [594, 153] width 35 height 8
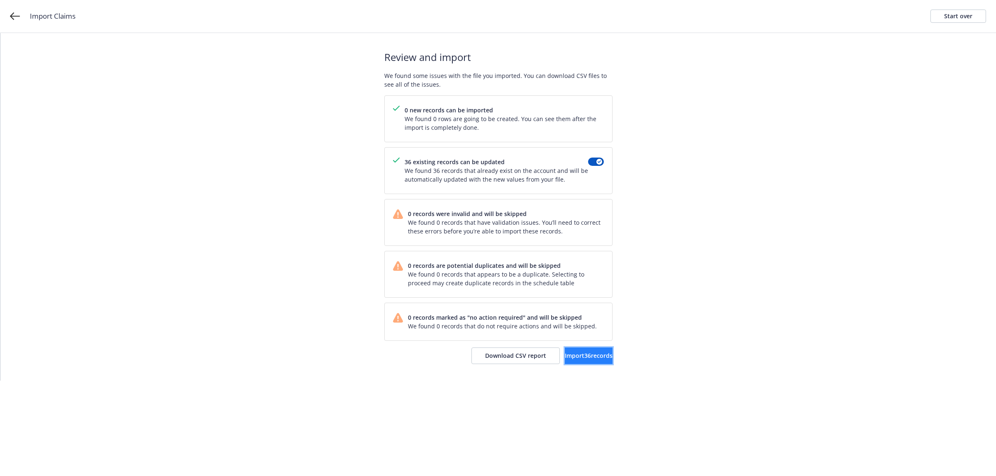
click at [569, 355] on span "Import 36 records" at bounding box center [589, 356] width 48 height 8
click at [577, 363] on link "View accounts" at bounding box center [578, 356] width 68 height 17
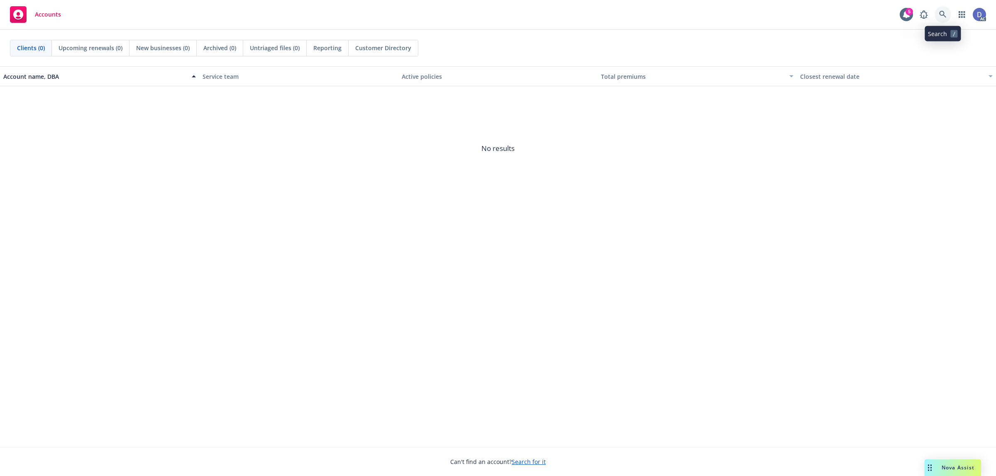
click at [945, 22] on link at bounding box center [942, 14] width 17 height 17
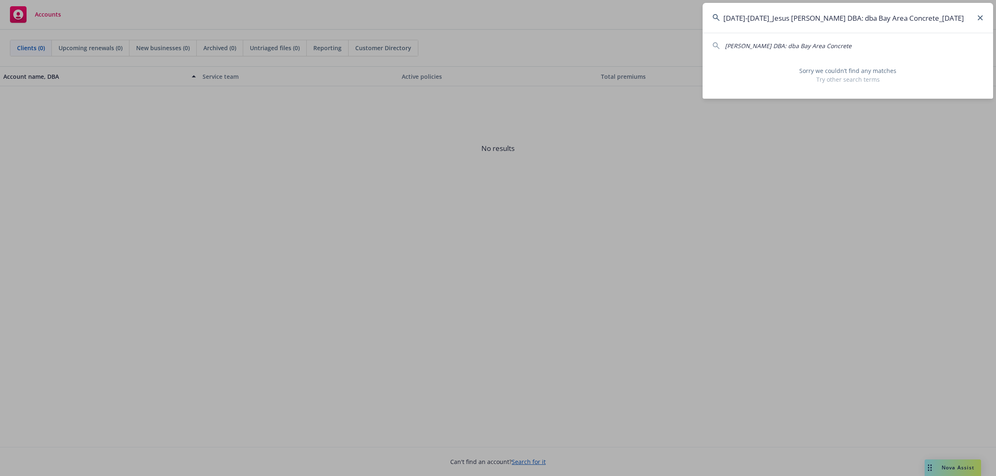
drag, startPoint x: 937, startPoint y: 25, endPoint x: 921, endPoint y: 24, distance: 15.8
click at [921, 24] on input "2021-2024_Jesus Espinoza DBA: dba Bay Area Concrete_1-23-2025" at bounding box center [847, 18] width 290 height 30
click at [936, 22] on input "2021-2024_Jesus Espinoza DBA: dba Bay Area Concrete_1-23-2025" at bounding box center [847, 18] width 290 height 30
drag, startPoint x: 941, startPoint y: 22, endPoint x: 903, endPoint y: 24, distance: 38.2
click at [903, 24] on input "[DATE]-[DATE]_Jesus [PERSON_NAME] DBA: dba Bay Area Concrete_[DATE]" at bounding box center [847, 18] width 290 height 30
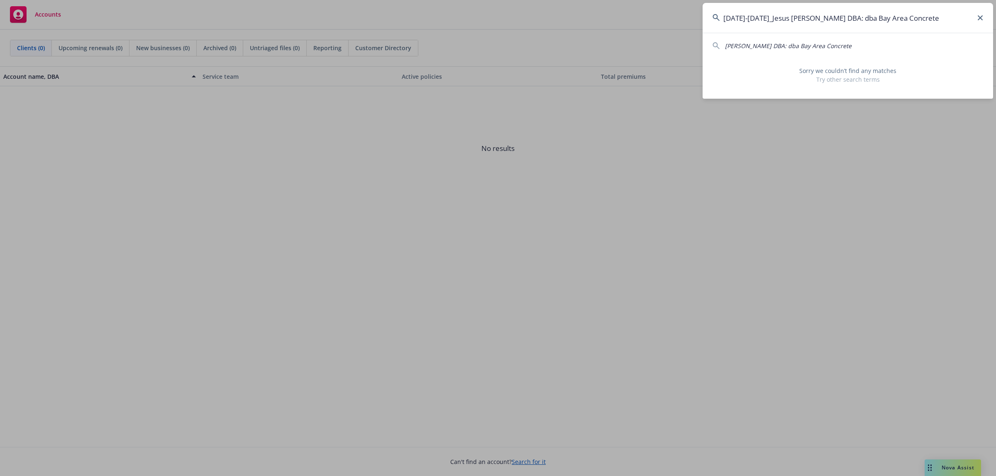
drag, startPoint x: 754, startPoint y: 22, endPoint x: 721, endPoint y: 24, distance: 33.3
click at [721, 24] on input "2021-2024_Jesus Espinoza DBA: dba Bay Area Concrete" at bounding box center [847, 18] width 290 height 30
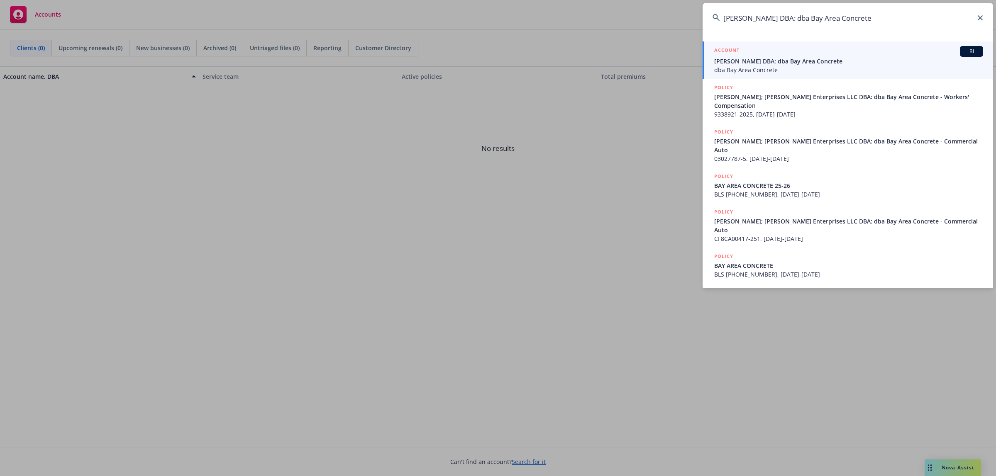
type input "[PERSON_NAME] DBA: dba Bay Area Concrete"
click at [809, 67] on span "dba Bay Area Concrete" at bounding box center [848, 70] width 269 height 9
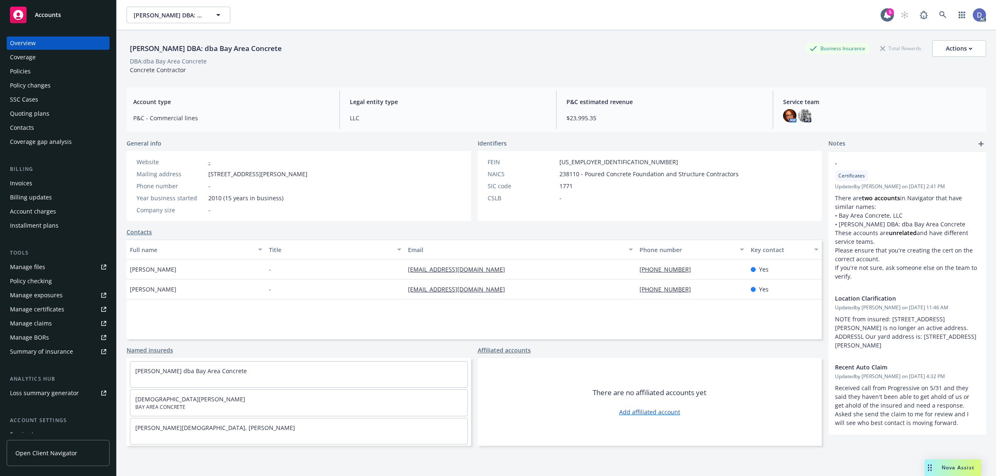
click at [62, 320] on link "Manage claims" at bounding box center [58, 323] width 103 height 13
click at [54, 266] on link "Manage files" at bounding box center [58, 267] width 103 height 13
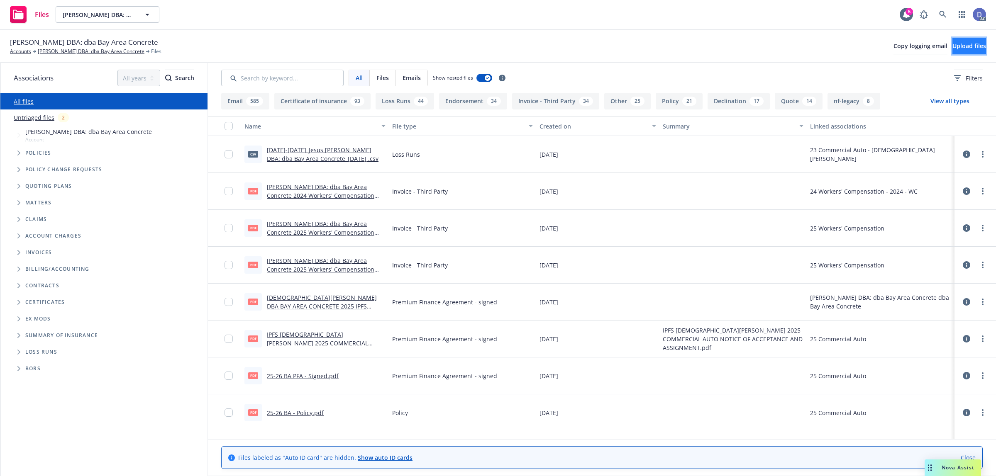
click at [952, 51] on button "Upload files" at bounding box center [969, 46] width 34 height 17
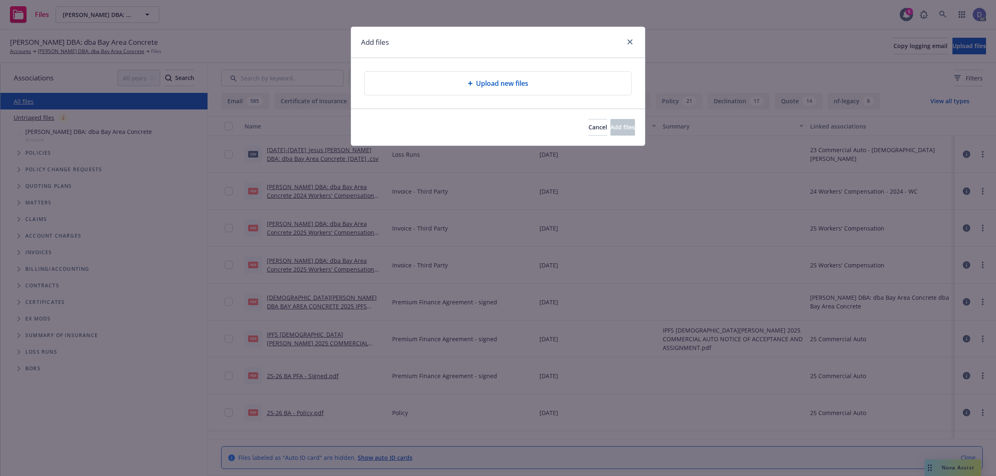
click at [520, 87] on span "Upload new files" at bounding box center [502, 83] width 52 height 10
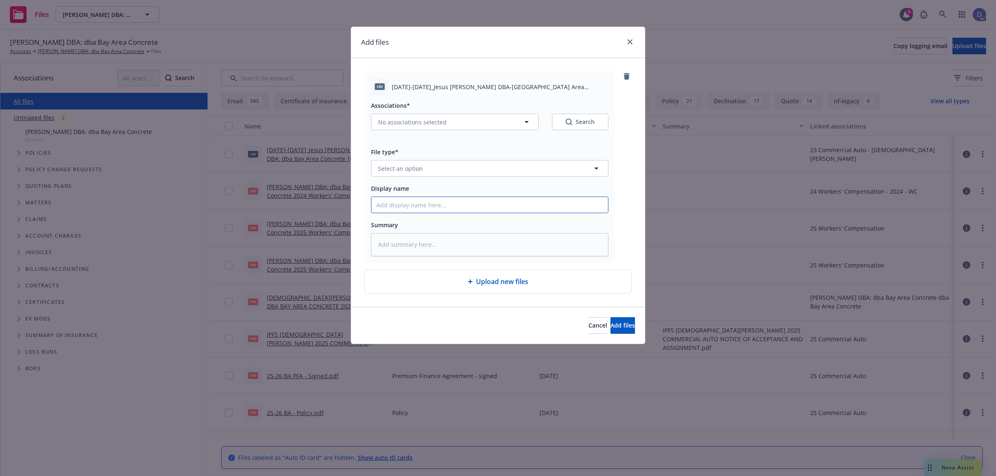
click at [560, 208] on input "Display name" at bounding box center [489, 205] width 236 height 16
paste input "2021-2024_Jesus Espinoza DBA: dba Bay Area Concrete_1-23-2025"
type input "2021-2024_Jesus Espinoza DBA: dba Bay Area Concrete_1-23-2025"
type textarea "x"
type input "2021-2024_Jesus Espinoza DBA: dba Bay Area Concrete_1-23-2025"
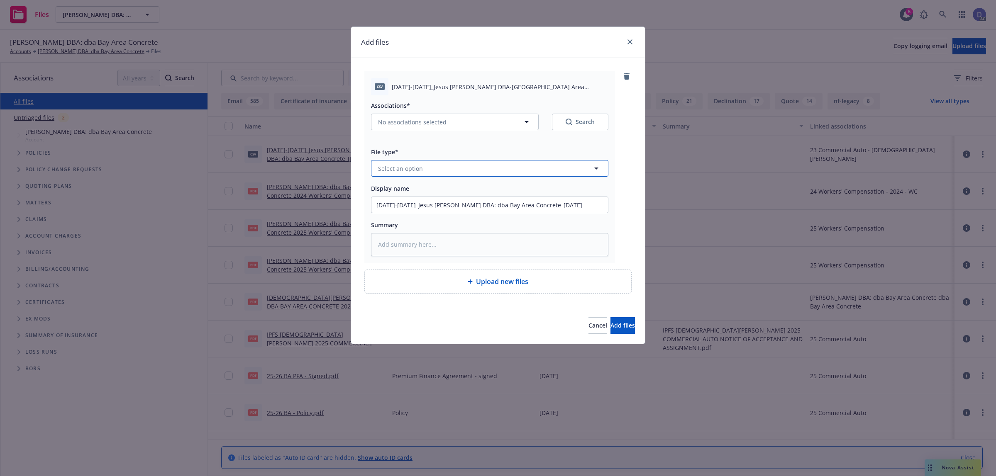
click at [550, 175] on button "Select an option" at bounding box center [489, 168] width 237 height 17
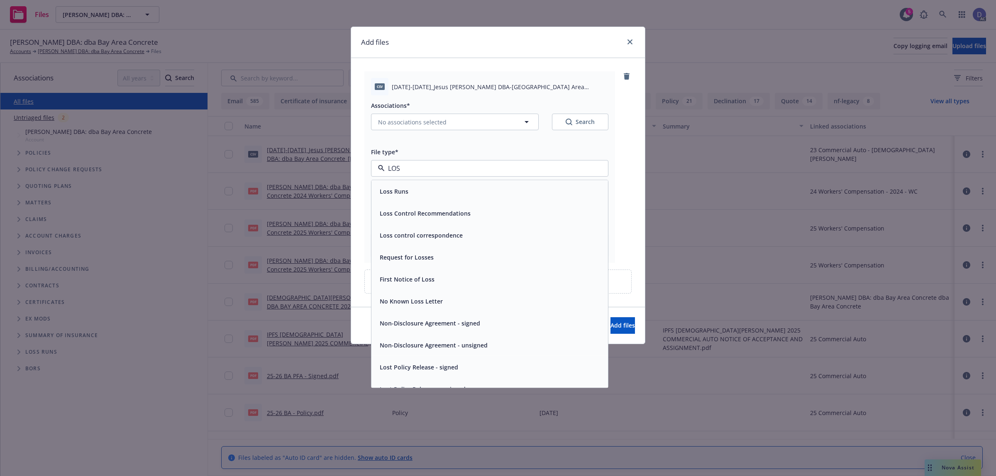
type input "LOSS"
click at [523, 187] on div "Loss Runs" at bounding box center [489, 191] width 226 height 12
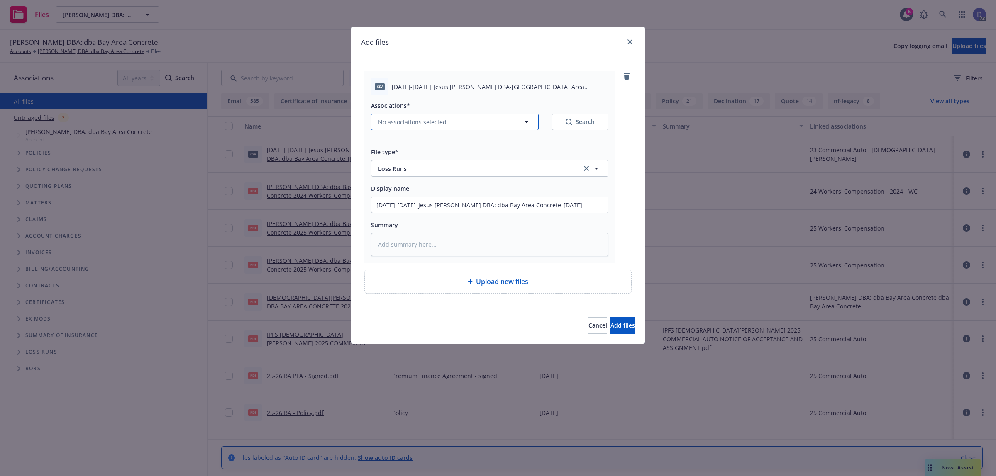
click at [467, 120] on button "No associations selected" at bounding box center [455, 122] width 168 height 17
type textarea "x"
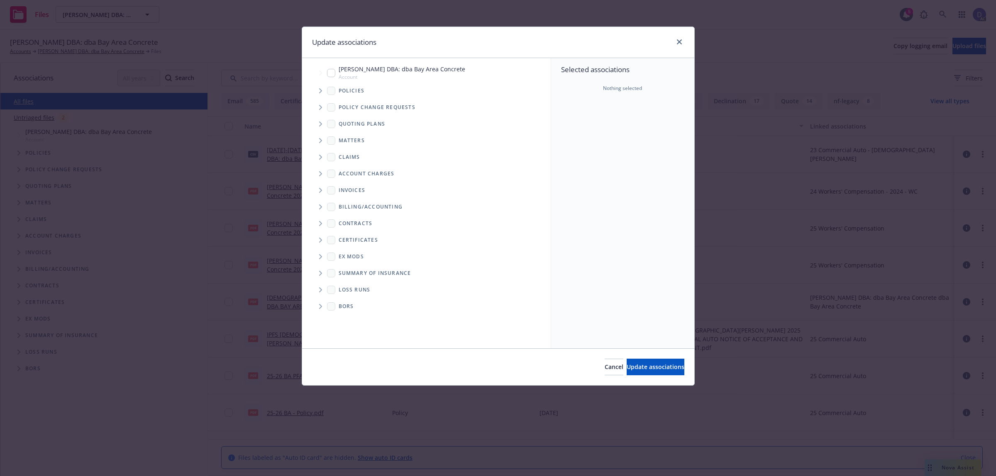
click at [320, 90] on icon "Tree Example" at bounding box center [320, 90] width 3 height 5
click at [592, 133] on div "Selected associations Nothing selected" at bounding box center [622, 203] width 143 height 290
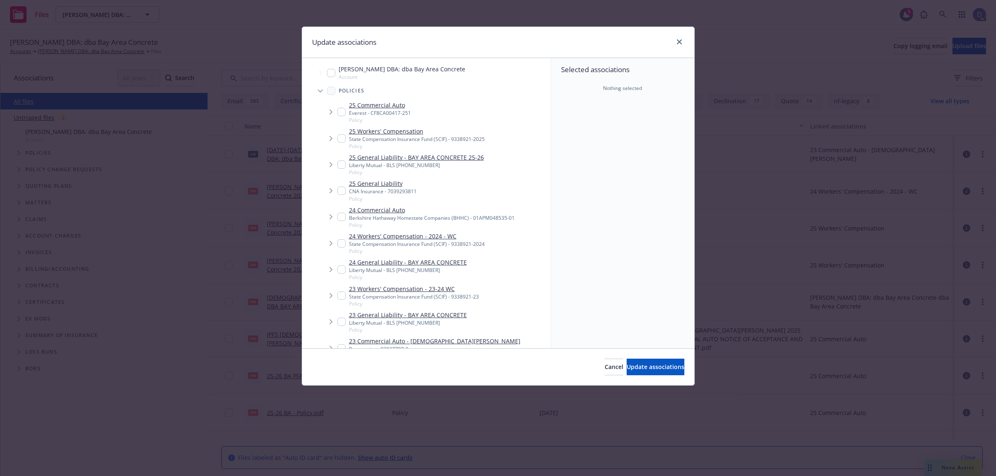
scroll to position [3, 0]
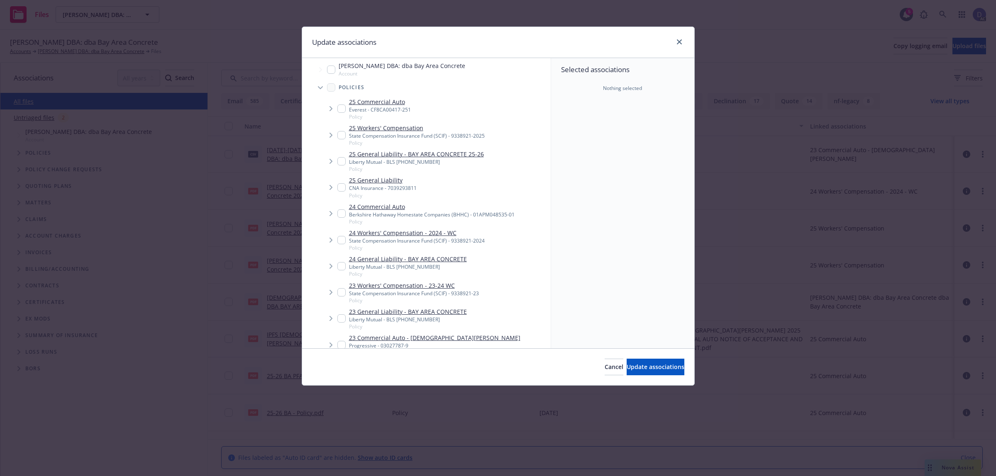
click at [341, 345] on div "23 Commercial Auto - JESUS A ESPINOZA Progressive - 03027787-9 Policy" at bounding box center [428, 345] width 183 height 23
checkbox input "true"
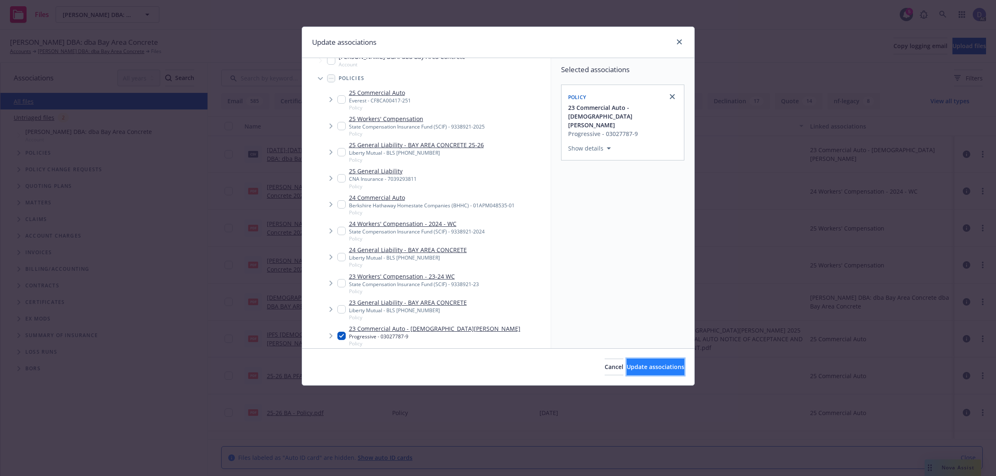
click at [640, 368] on span "Update associations" at bounding box center [655, 367] width 58 height 8
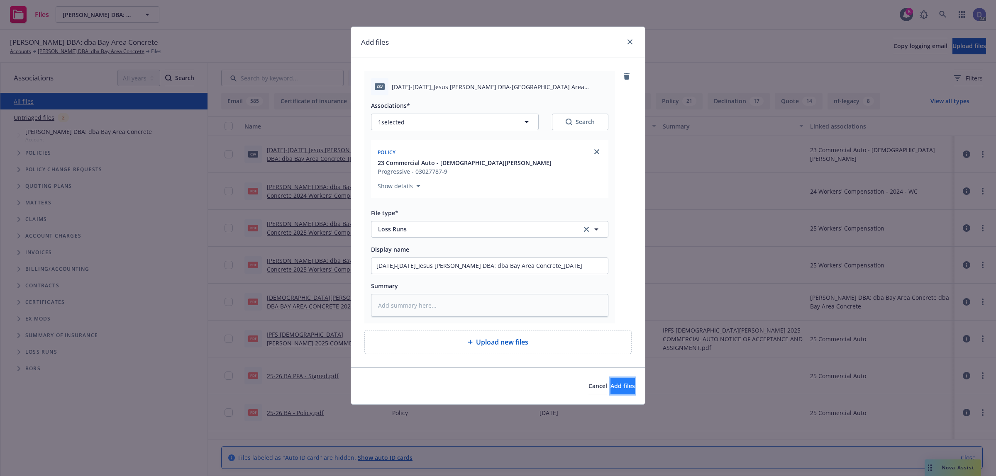
click at [610, 380] on button "Add files" at bounding box center [622, 386] width 24 height 17
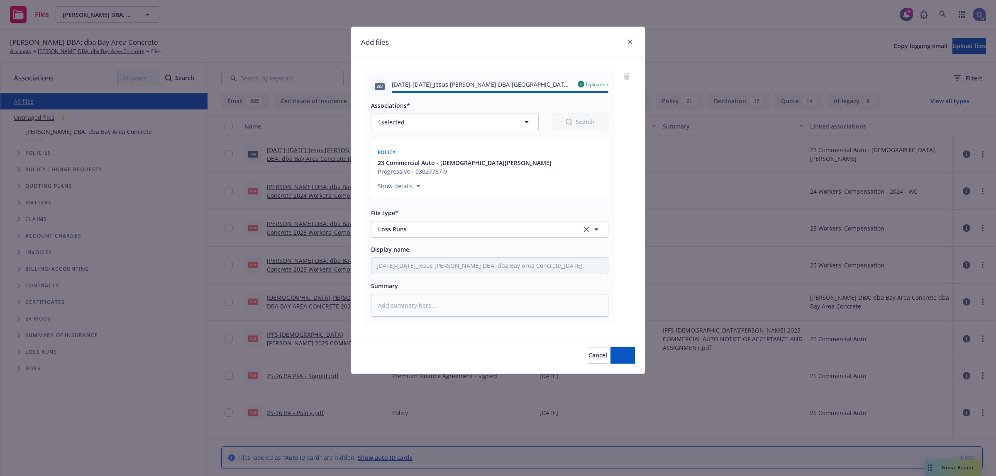
type textarea "x"
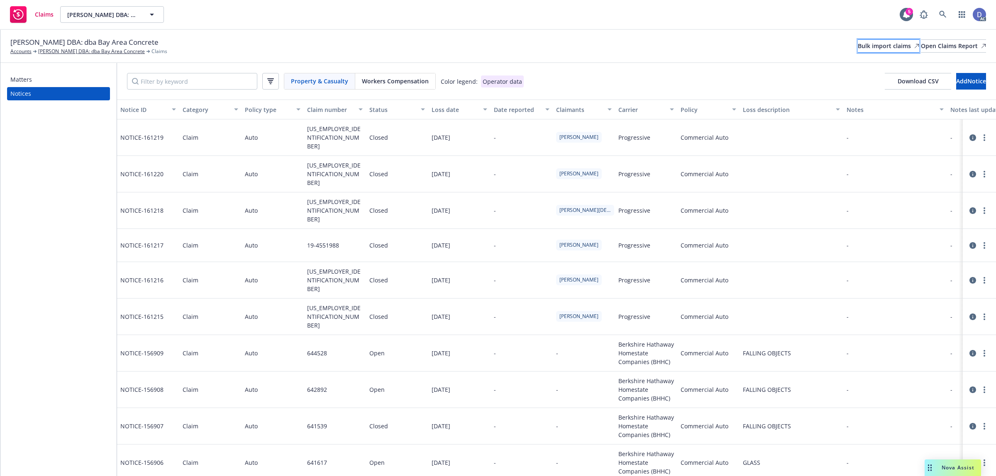
click at [859, 48] on div "Bulk import claims" at bounding box center [887, 46] width 61 height 12
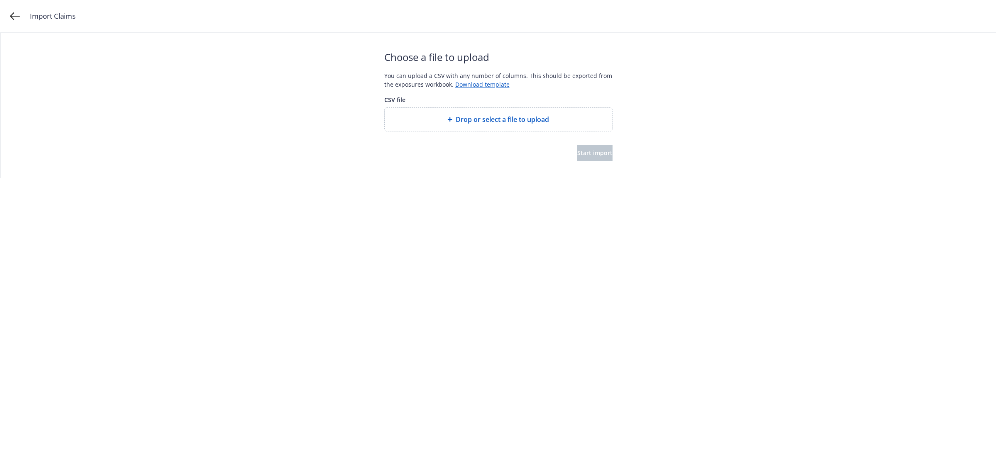
click at [488, 111] on div "Drop or select a file to upload" at bounding box center [498, 119] width 227 height 23
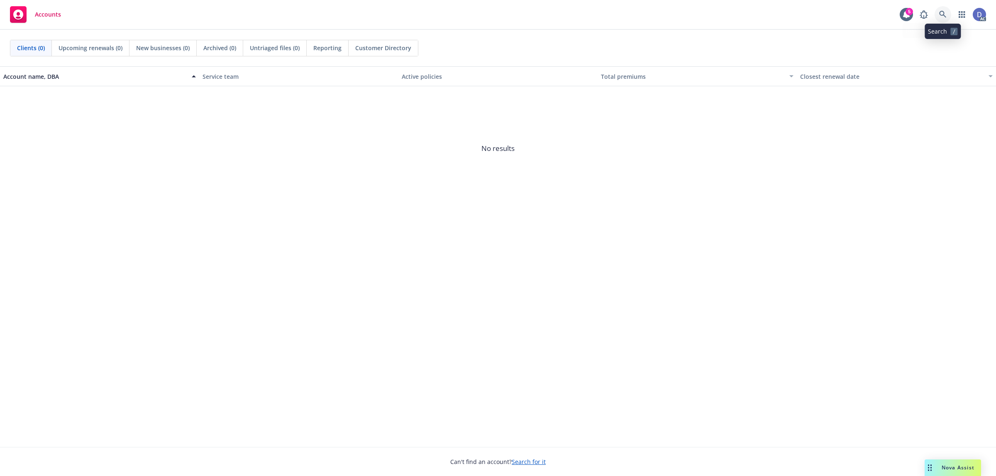
click at [945, 17] on icon at bounding box center [942, 14] width 7 height 7
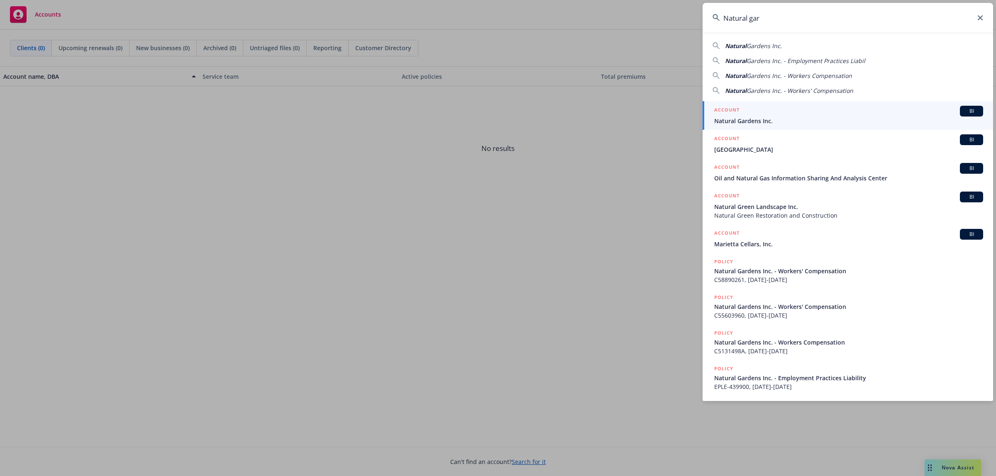
type input "Natural gar"
click at [780, 127] on link "ACCOUNT BI Natural Gardens Inc." at bounding box center [847, 115] width 290 height 29
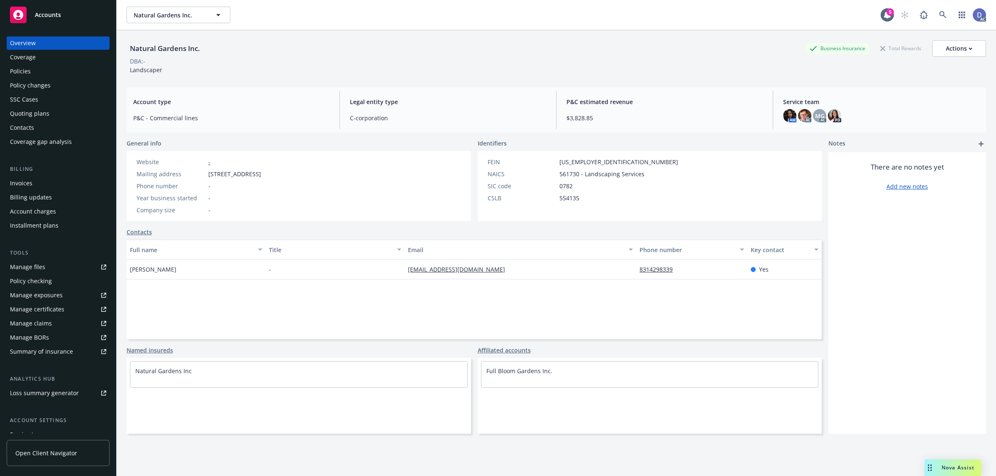
click at [51, 321] on link "Manage claims" at bounding box center [58, 323] width 103 height 13
click at [43, 264] on div "Manage files" at bounding box center [27, 267] width 35 height 13
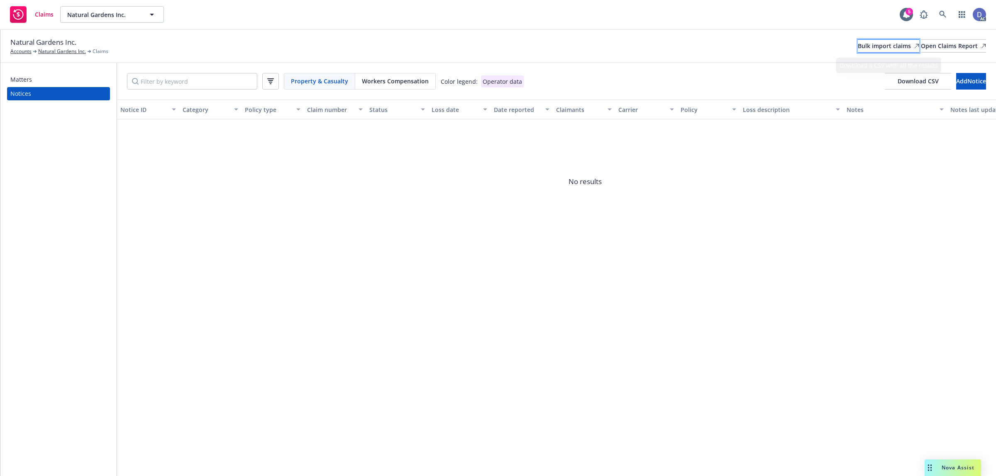
click at [868, 48] on div "Bulk import claims" at bounding box center [887, 46] width 61 height 12
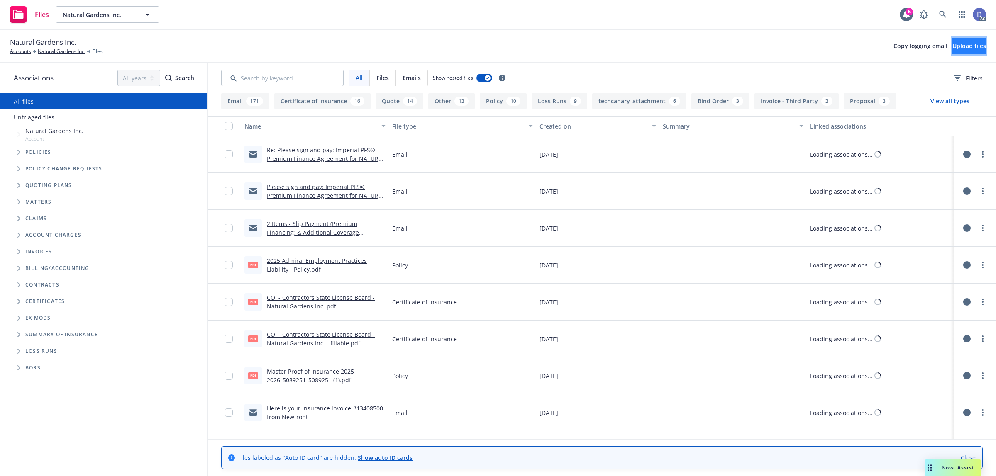
click at [952, 48] on span "Upload files" at bounding box center [969, 46] width 34 height 8
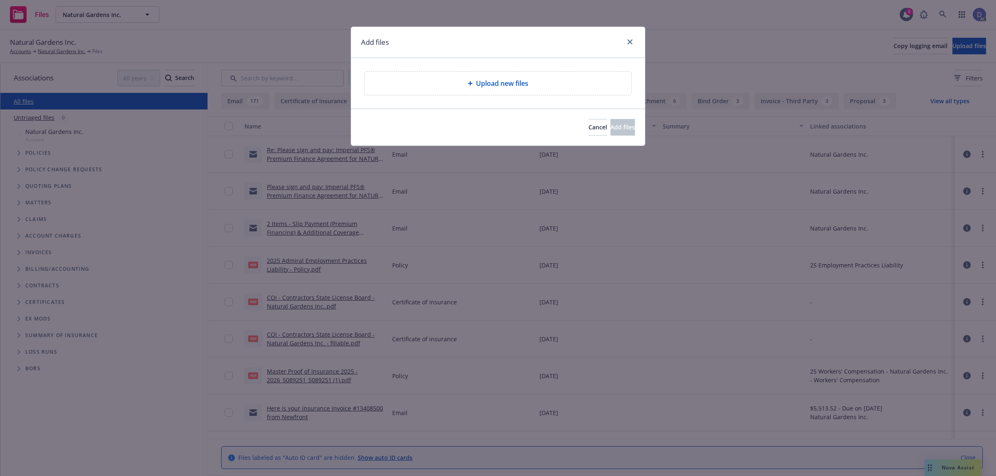
click at [481, 85] on span "Upload new files" at bounding box center [502, 83] width 52 height 10
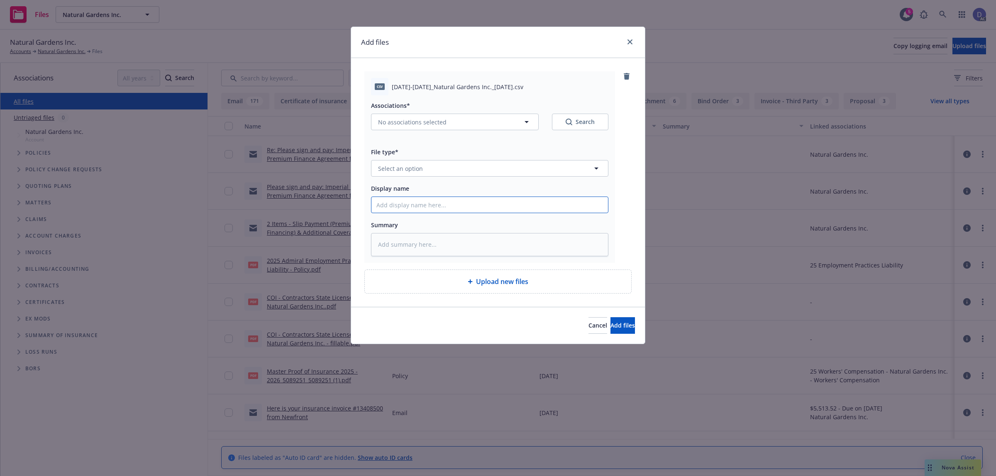
drag, startPoint x: 524, startPoint y: 208, endPoint x: 550, endPoint y: 172, distance: 44.5
click at [524, 208] on input "Display name" at bounding box center [489, 205] width 236 height 16
paste input "2017-2025_Natural Gardens Inc._1-1-2025"
type input "2017-2025_Natural Gardens Inc._1-1-2025"
type textarea "x"
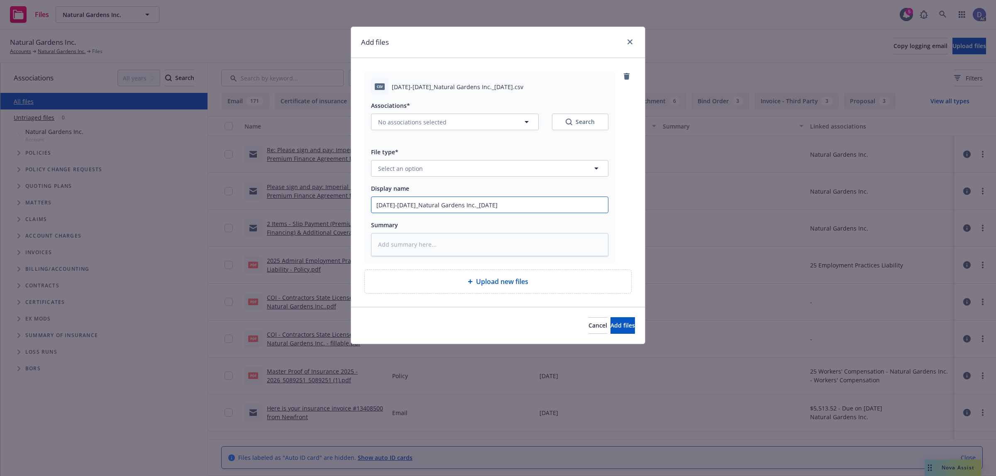
type input "2017-2025_Natural Gardens Inc._1-1-2025"
click at [550, 172] on button "Select an option" at bounding box center [489, 168] width 237 height 17
type input "loss"
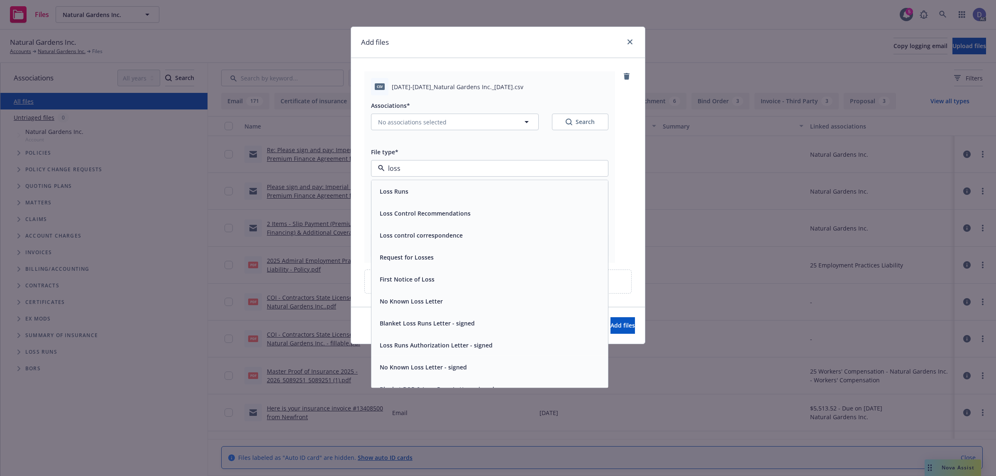
click at [507, 193] on div "Loss Runs" at bounding box center [489, 191] width 226 height 12
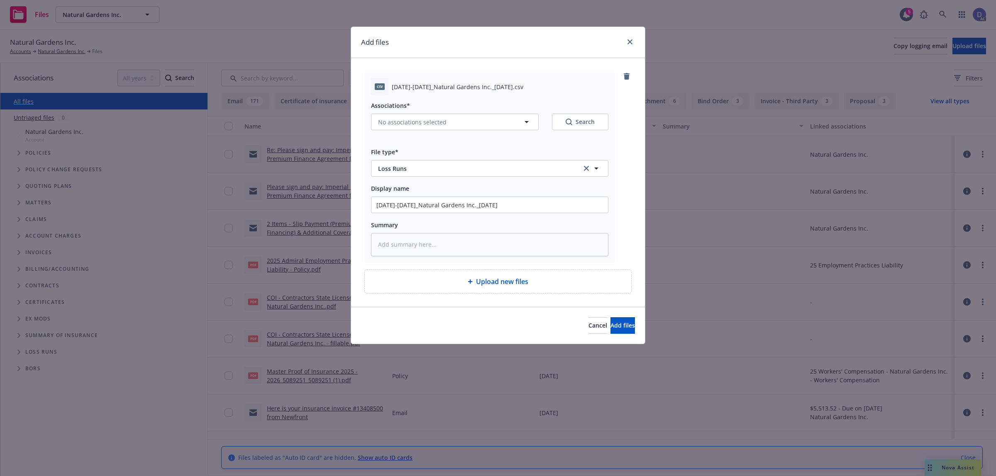
click at [424, 132] on div "Associations* No associations selected Search" at bounding box center [489, 120] width 237 height 40
click at [426, 119] on span "No associations selected" at bounding box center [412, 122] width 68 height 9
type textarea "x"
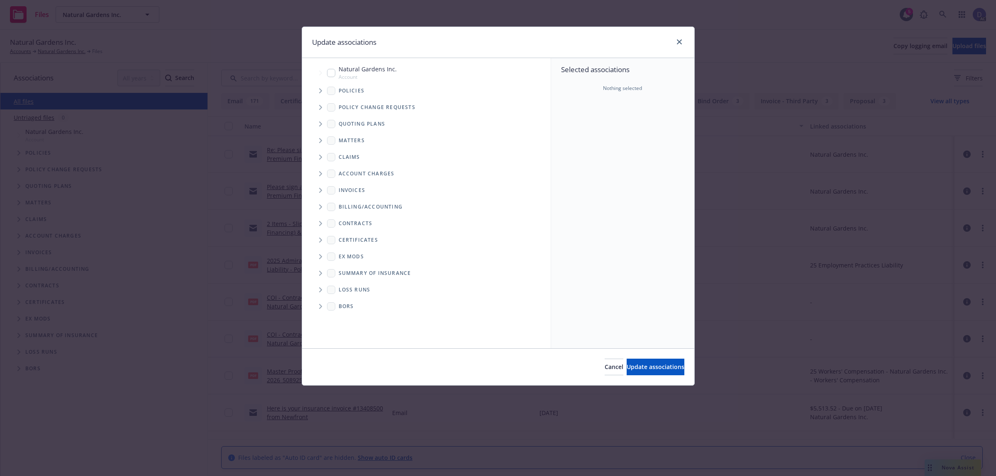
click at [323, 88] on span "Tree Example" at bounding box center [320, 90] width 13 height 13
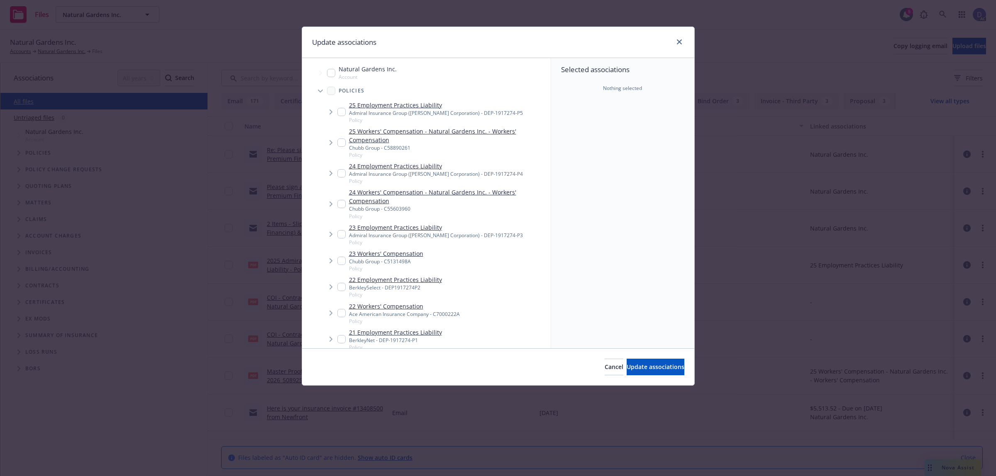
click at [651, 132] on div "Selected associations Nothing selected" at bounding box center [622, 203] width 143 height 290
click at [407, 198] on link "24 Workers' Compensation - Natural Gardens Inc. - Workers' Compensation" at bounding box center [448, 196] width 198 height 17
checkbox input "true"
click at [650, 372] on button "Update associations" at bounding box center [655, 367] width 58 height 17
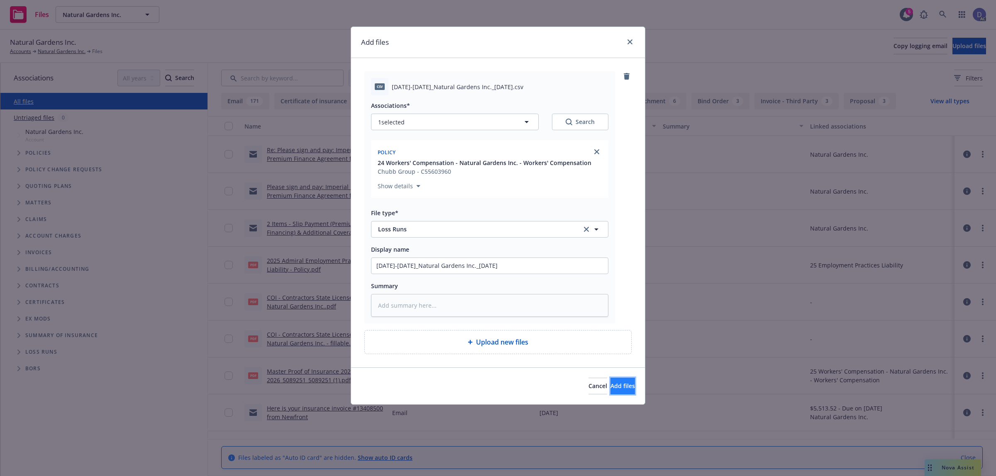
click at [619, 387] on span "Add files" at bounding box center [622, 386] width 24 height 8
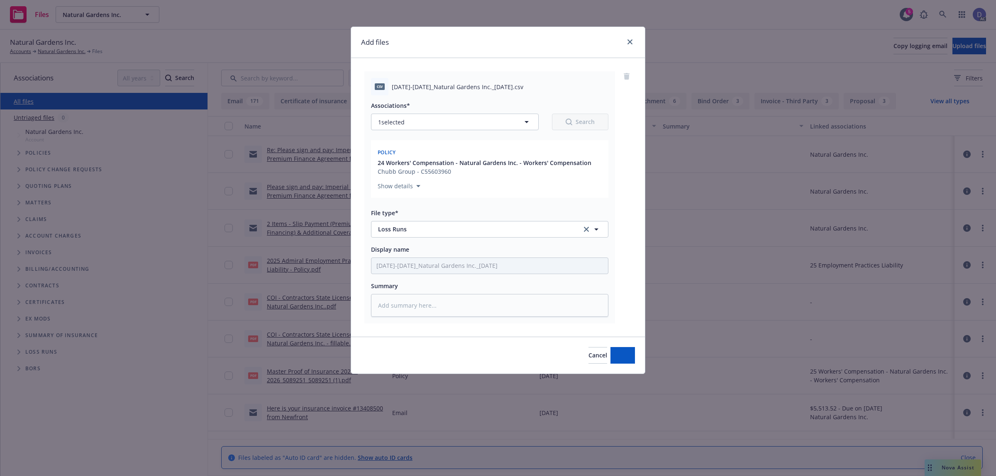
type textarea "x"
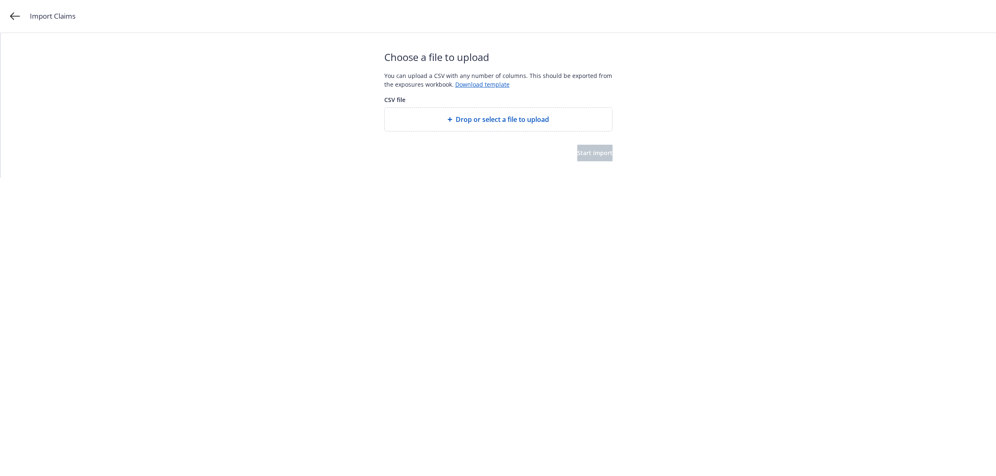
click at [509, 124] on span "Drop or select a file to upload" at bounding box center [501, 119] width 93 height 10
click at [598, 154] on span "Start import" at bounding box center [594, 153] width 35 height 8
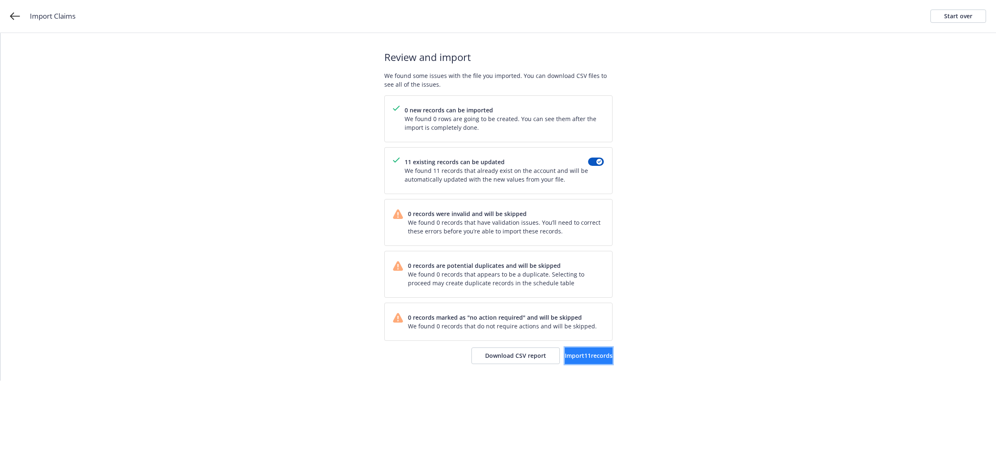
click at [565, 356] on span "Import 11 records" at bounding box center [589, 356] width 48 height 8
click at [586, 360] on span "View accounts" at bounding box center [578, 356] width 41 height 8
